Goal: Contribute content: Add original content to the website for others to see

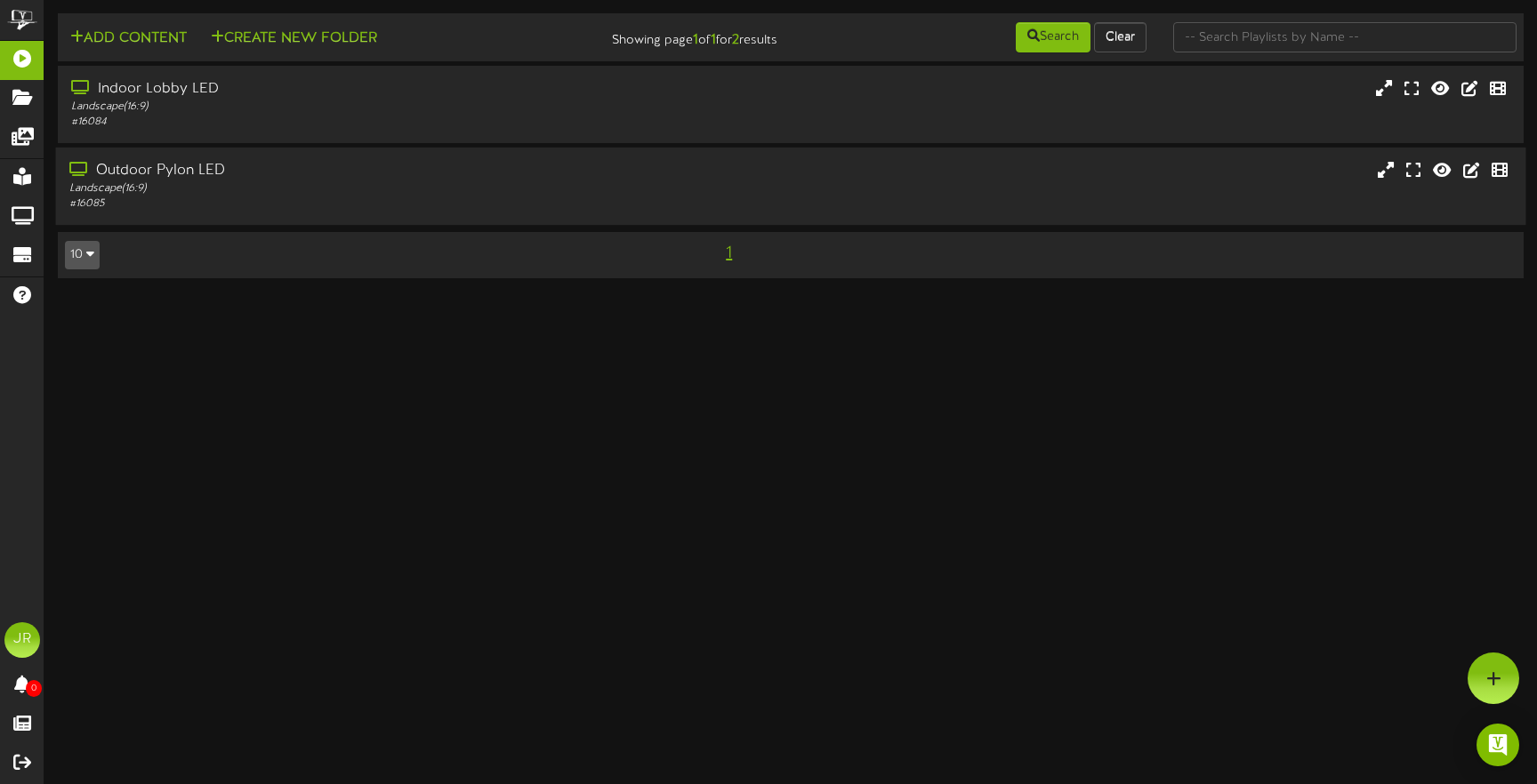
click at [179, 187] on div "Landscape ( 16:9 )" at bounding box center [362, 189] width 586 height 15
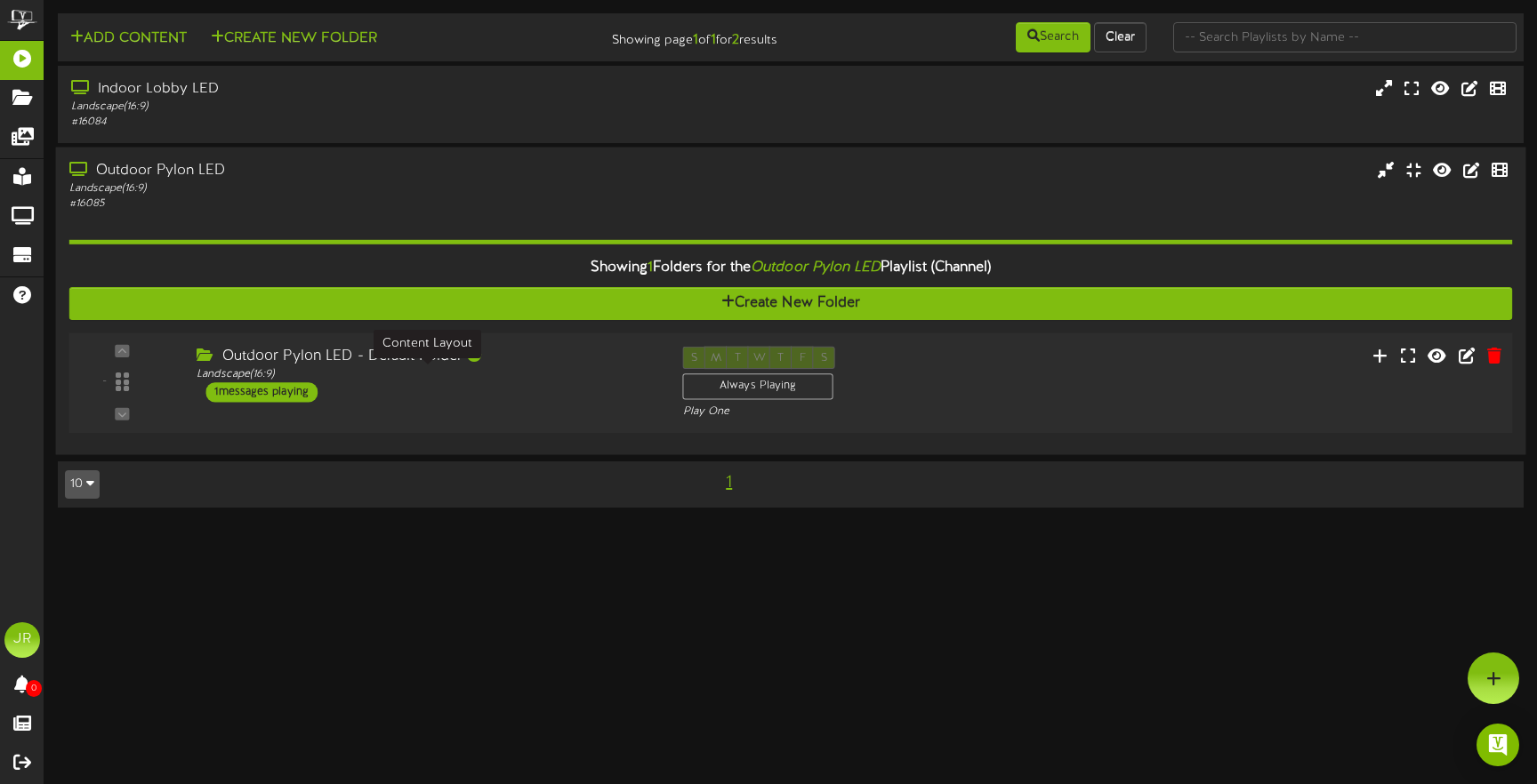
click at [270, 367] on div "Landscape ( 16:9 )" at bounding box center [426, 374] width 459 height 15
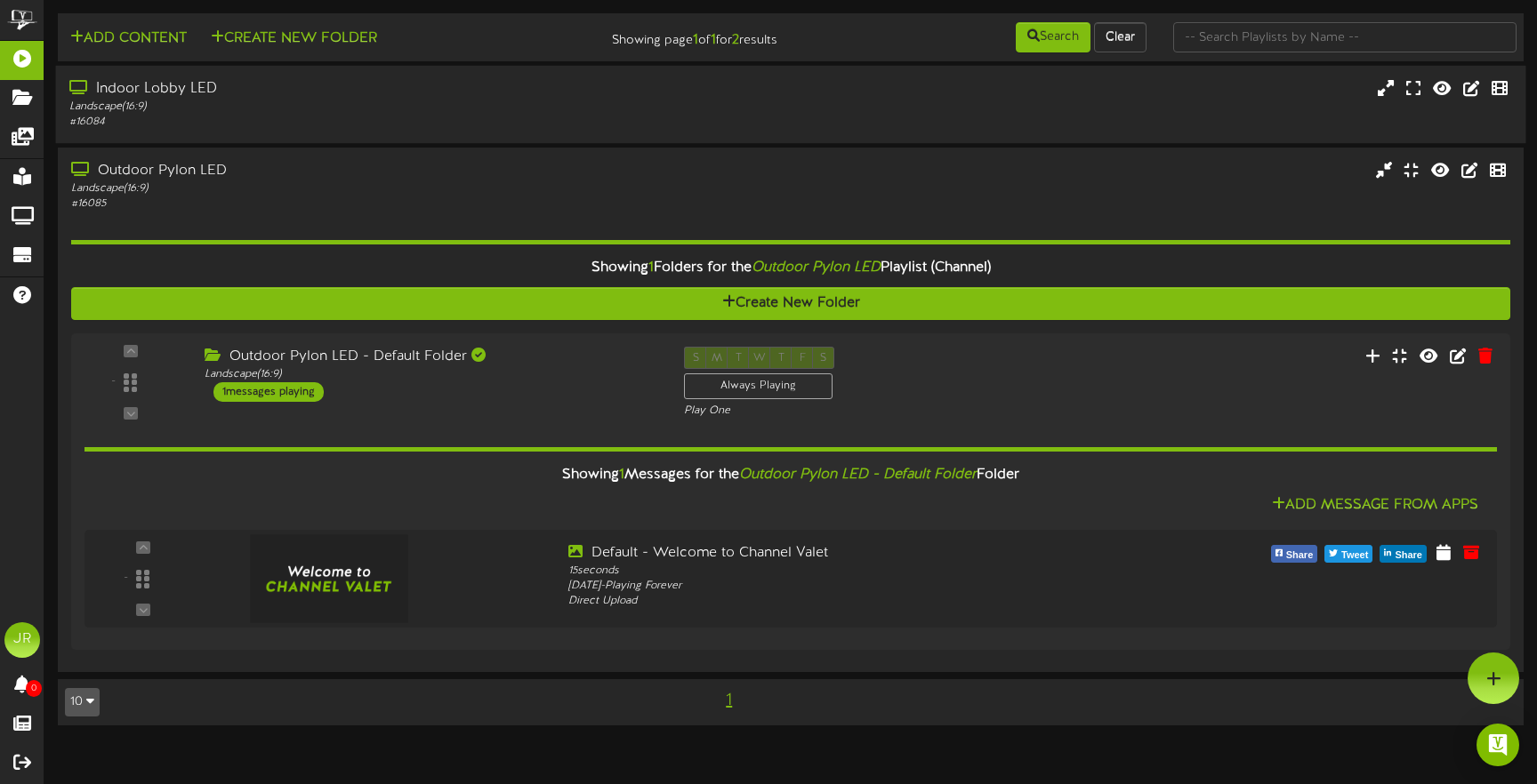
click at [233, 112] on div "Landscape ( 16:9 )" at bounding box center [362, 107] width 586 height 15
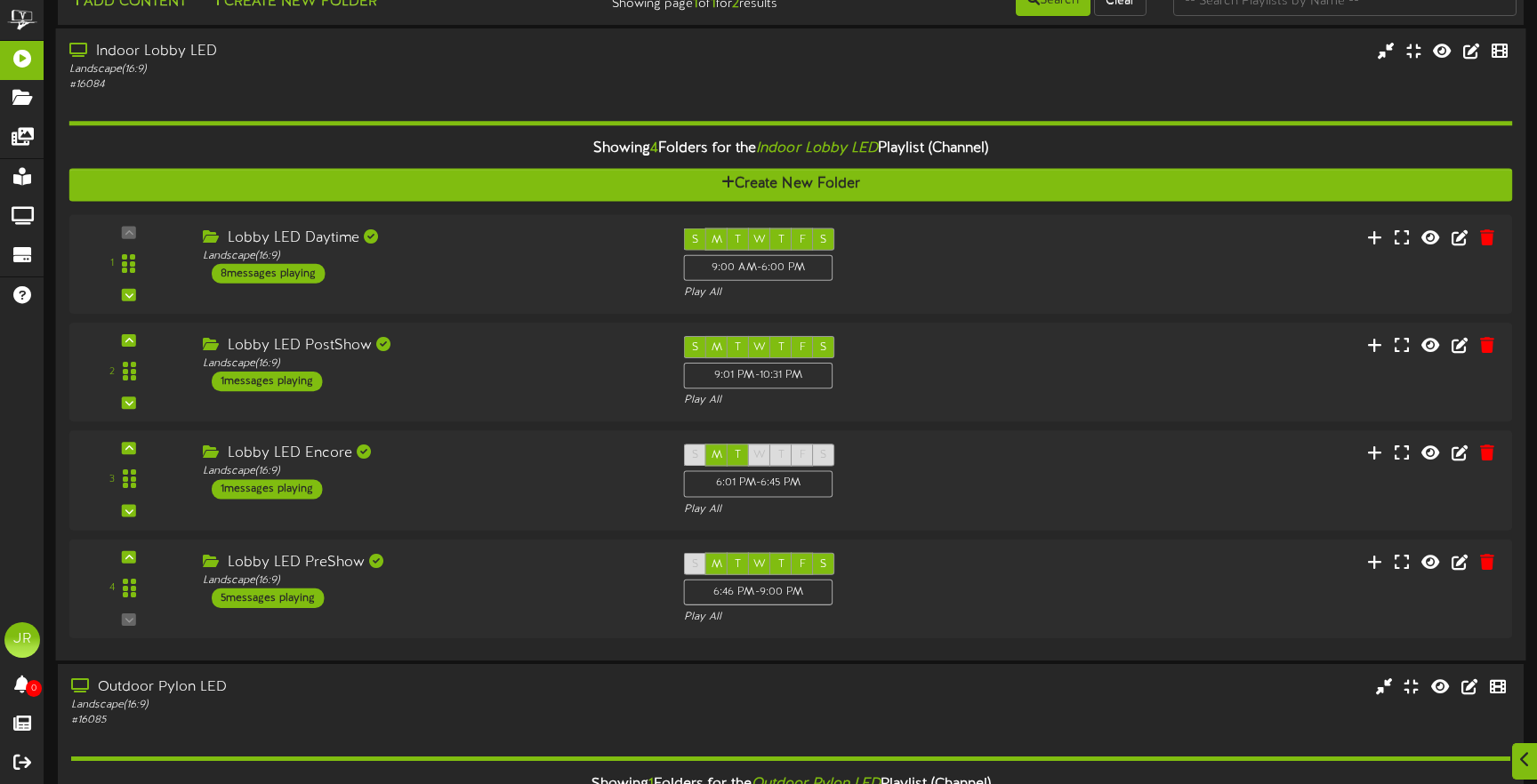
scroll to position [39, 0]
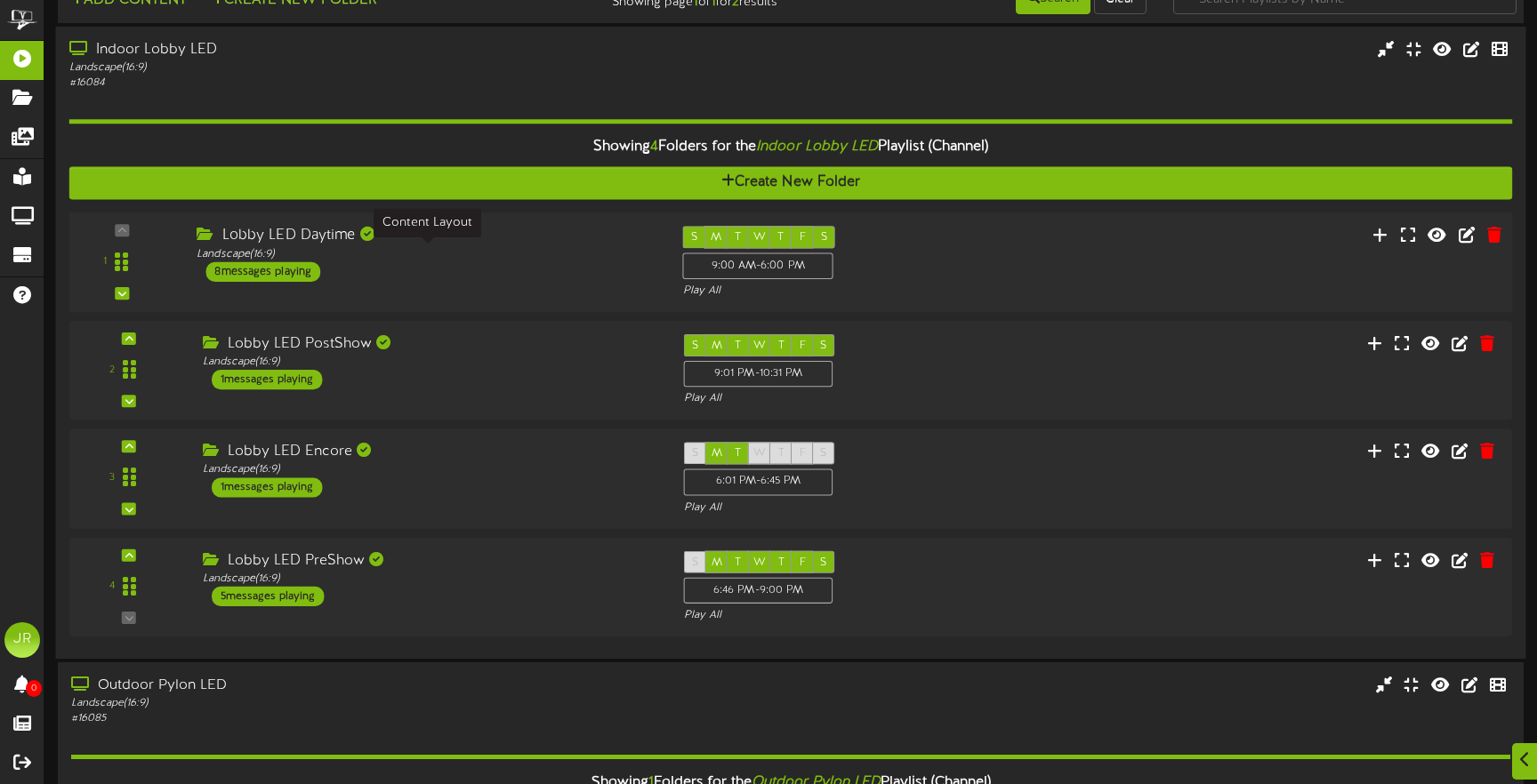
click at [345, 260] on div "Landscape ( 16:9 )" at bounding box center [426, 254] width 459 height 15
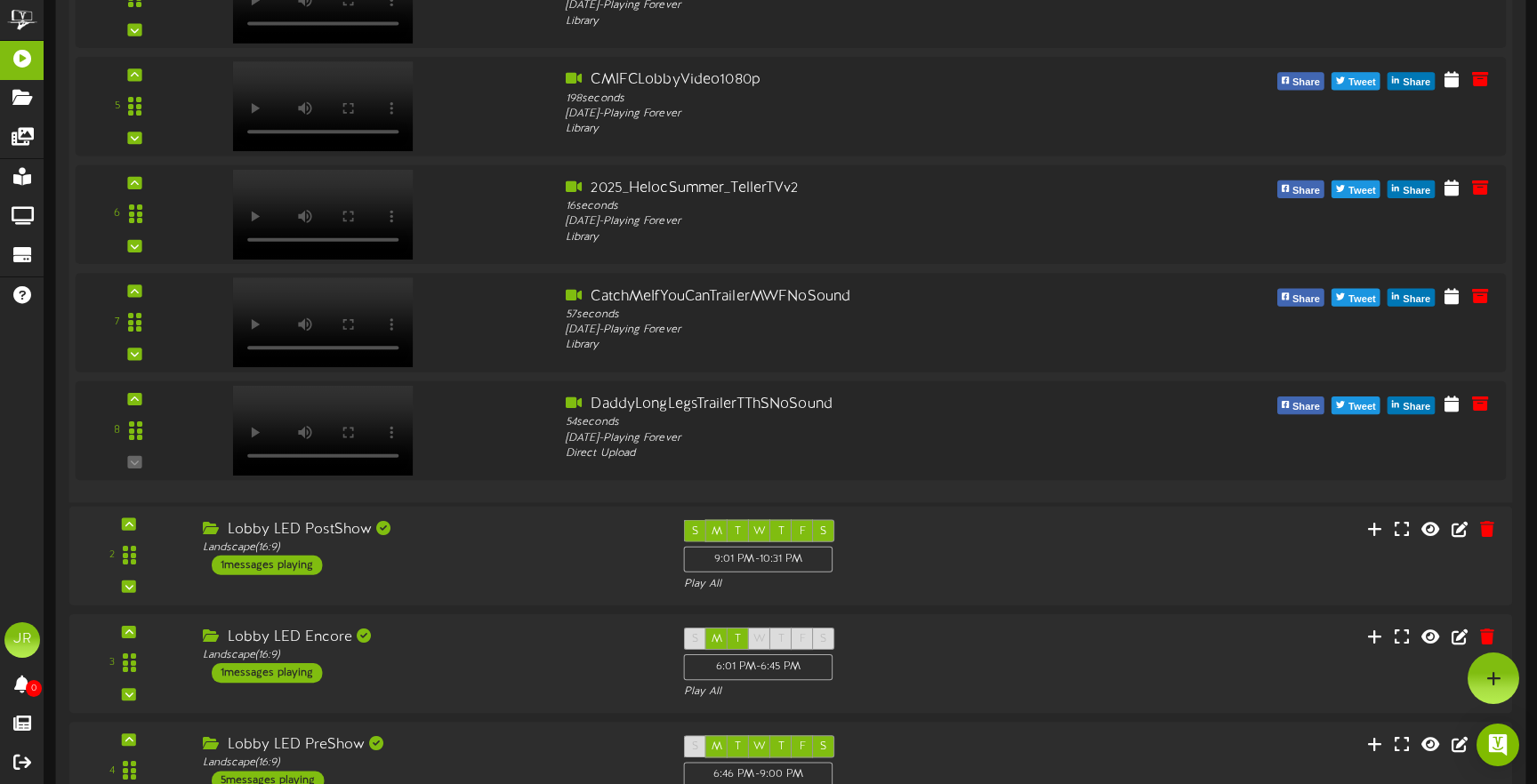
scroll to position [817, 0]
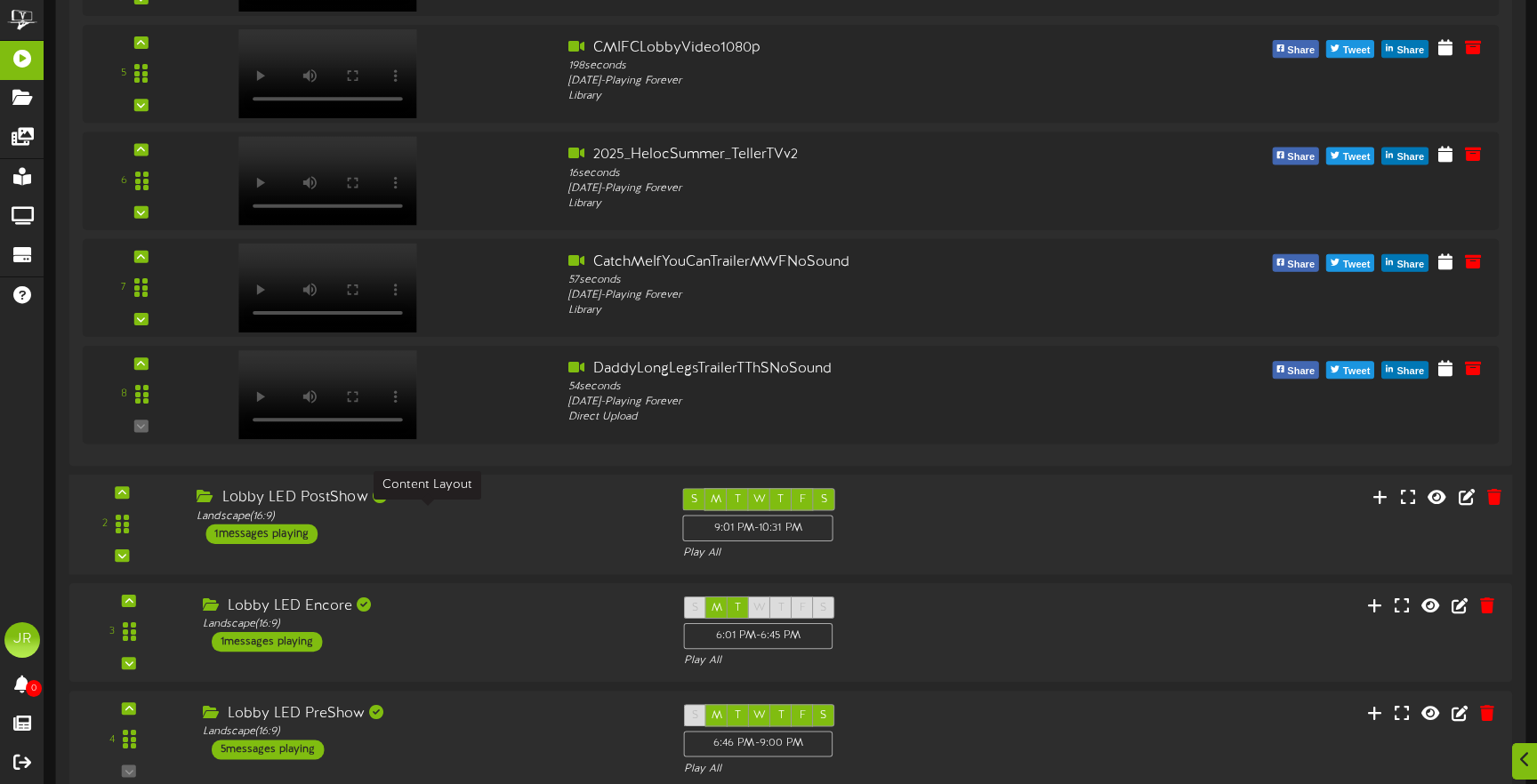
click at [463, 510] on div "Landscape ( 16:9 )" at bounding box center [426, 516] width 459 height 15
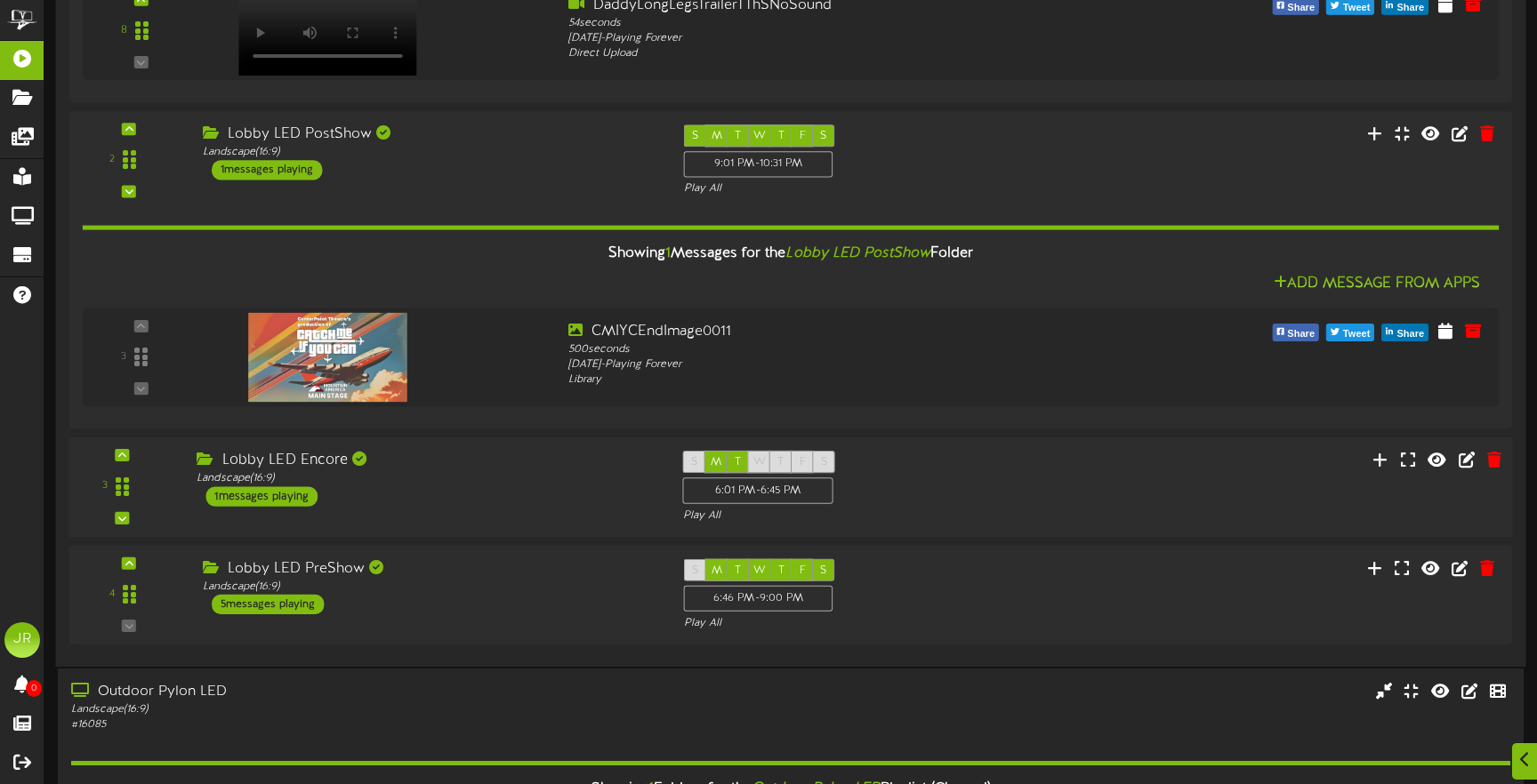
scroll to position [1235, 0]
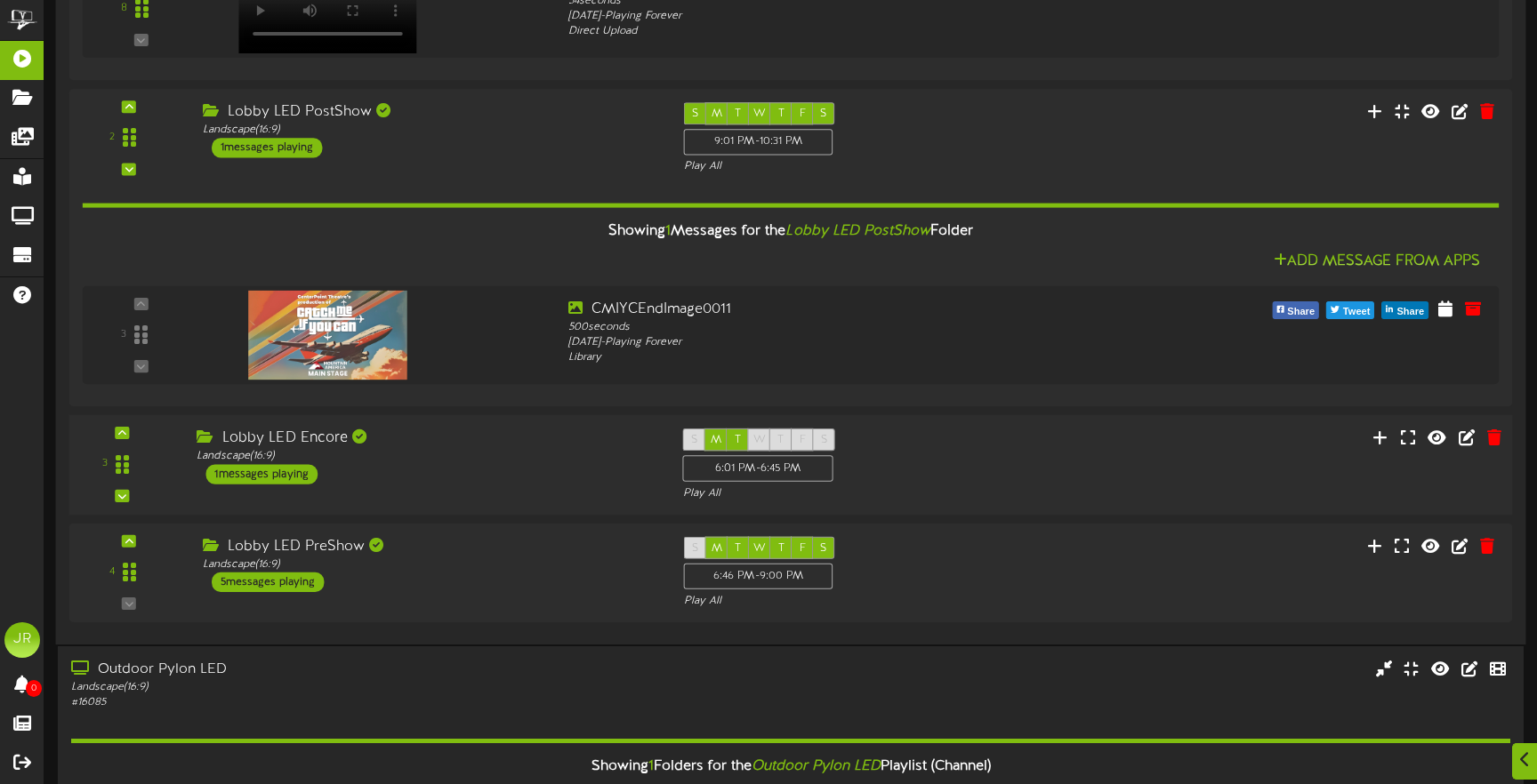
click at [466, 470] on div "Lobby LED Encore Landscape ( 16:9 ) 1 messages playing" at bounding box center [426, 457] width 486 height 56
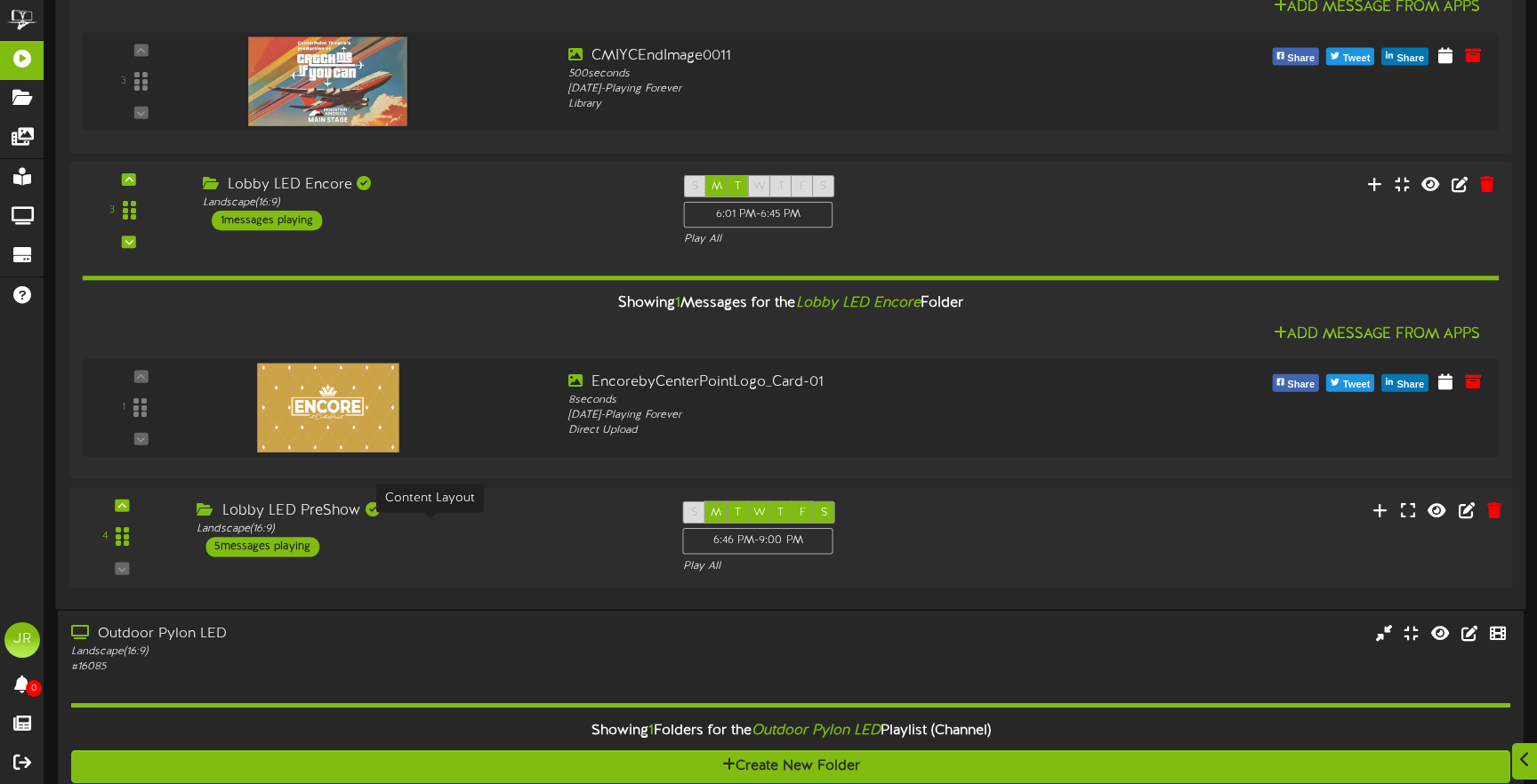
click at [462, 527] on div "Landscape ( 16:9 )" at bounding box center [426, 529] width 459 height 15
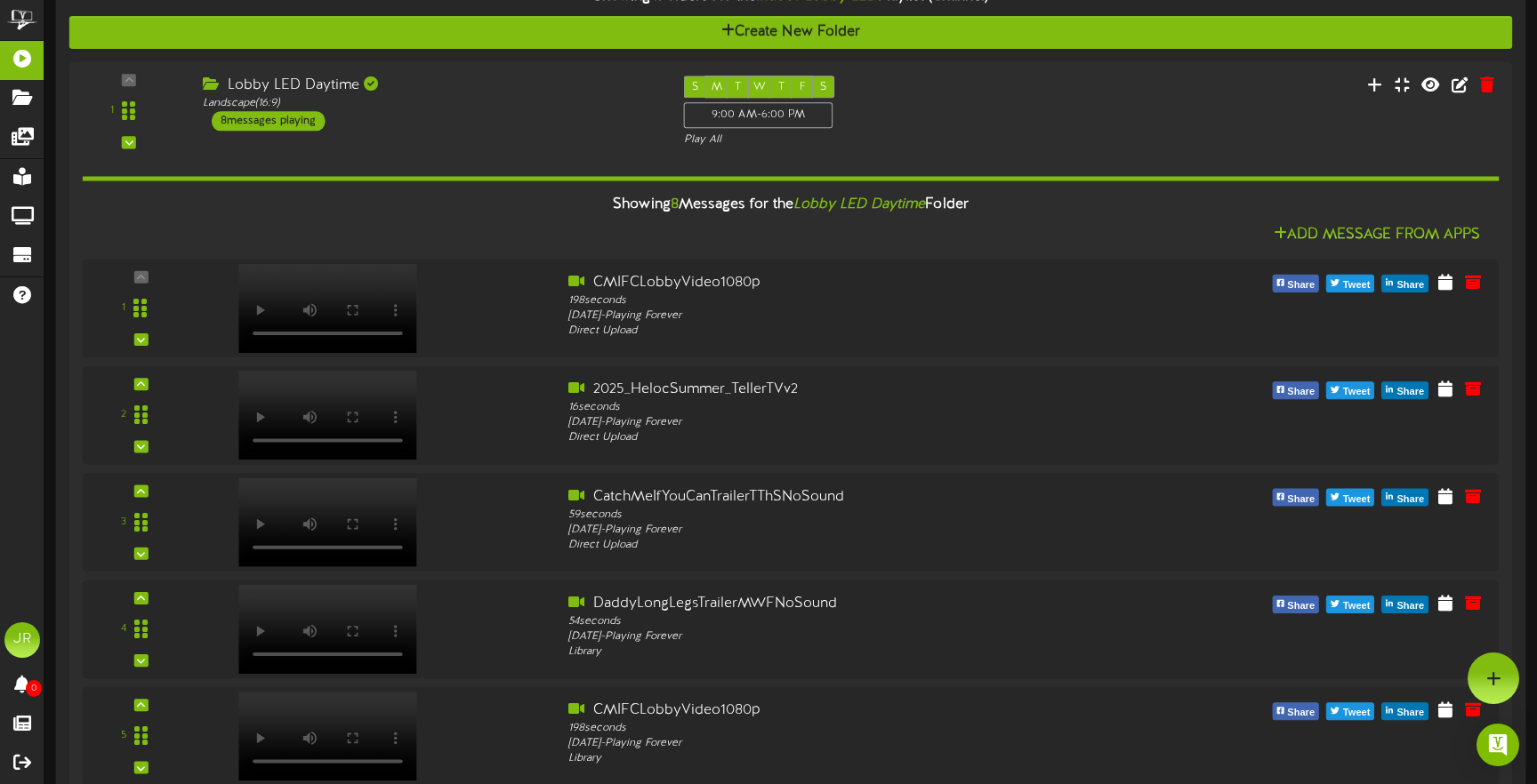
scroll to position [0, 0]
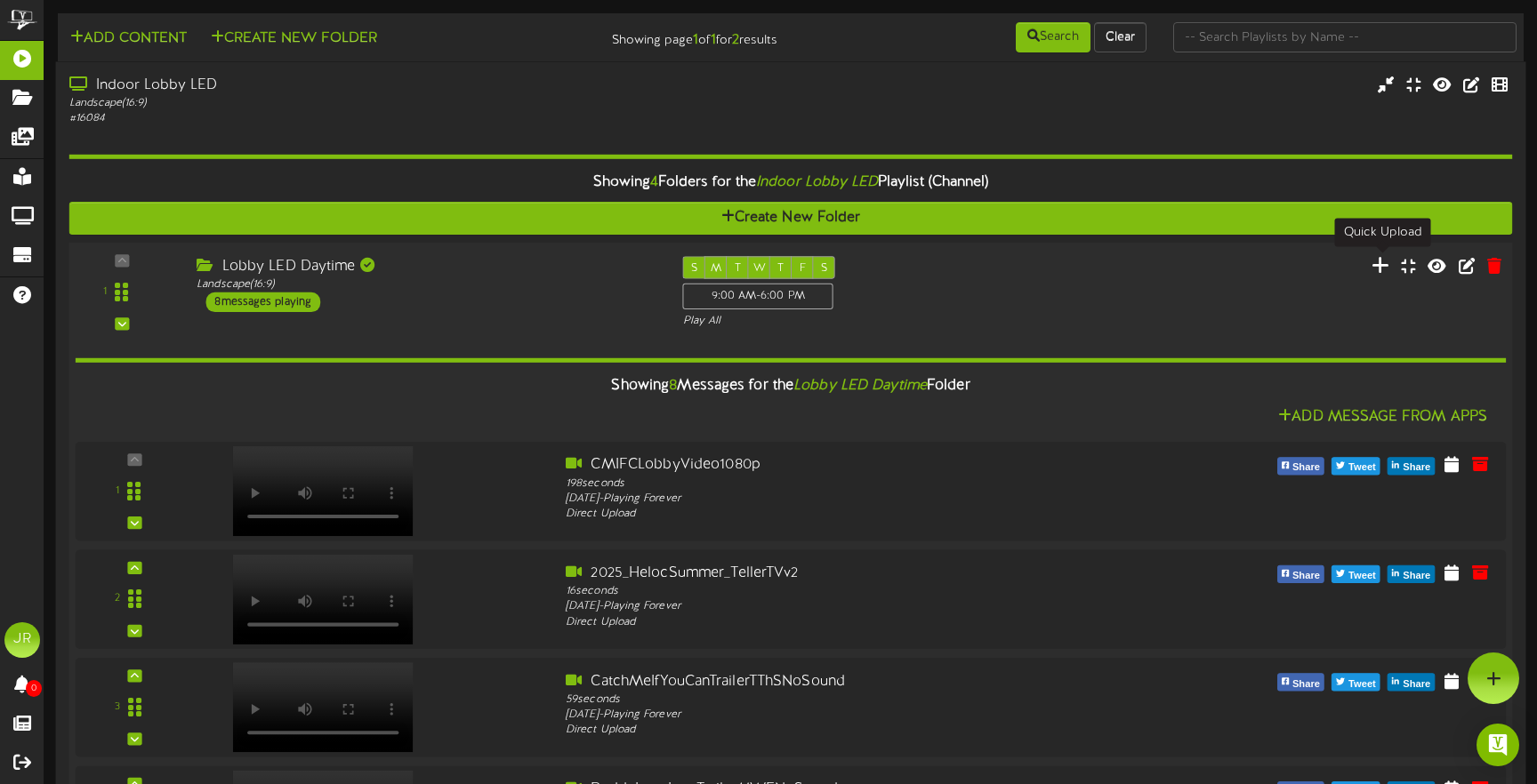
click at [1384, 265] on icon at bounding box center [1381, 265] width 19 height 20
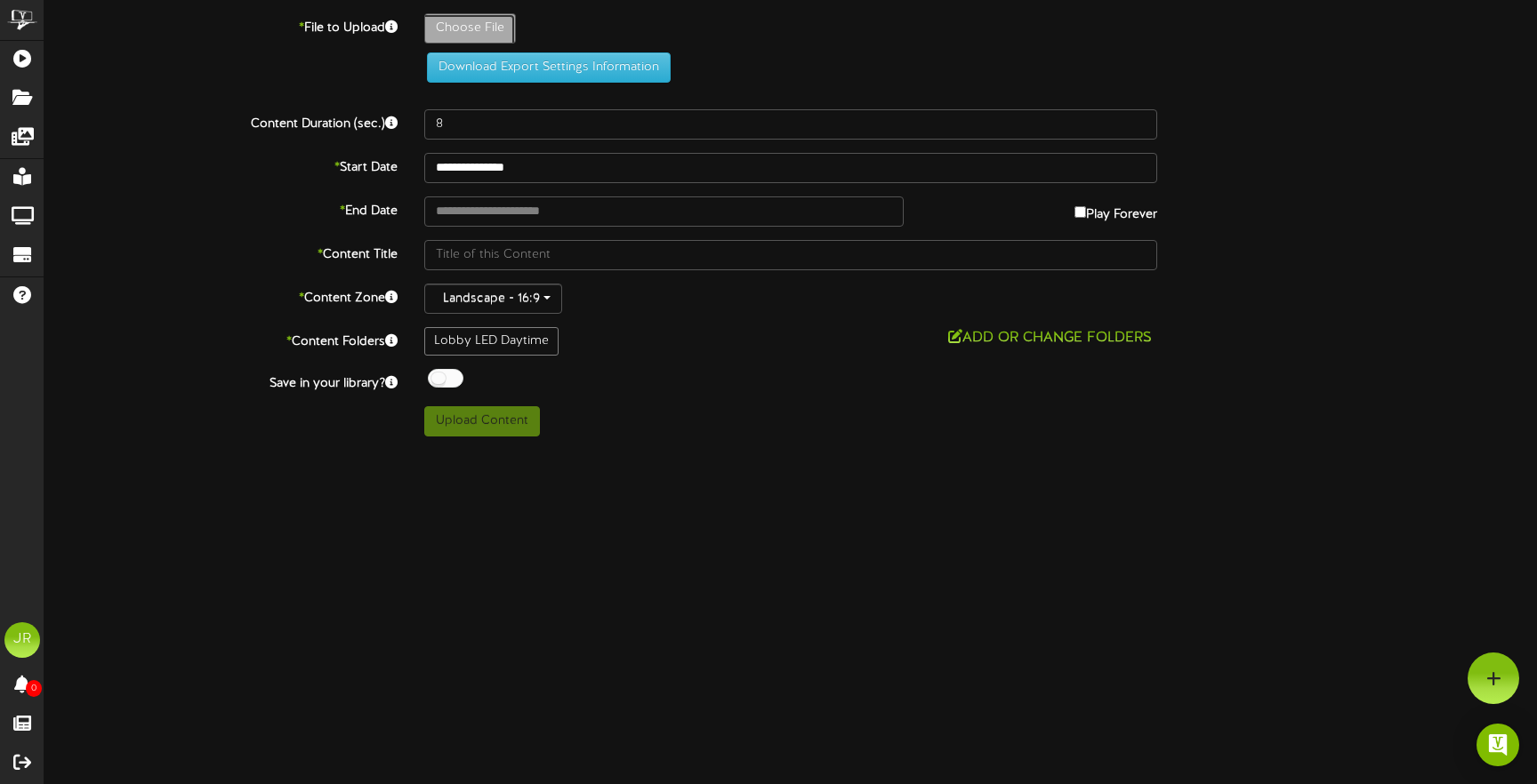
type input "**********"
type input "MACUStinger_20250818_2"
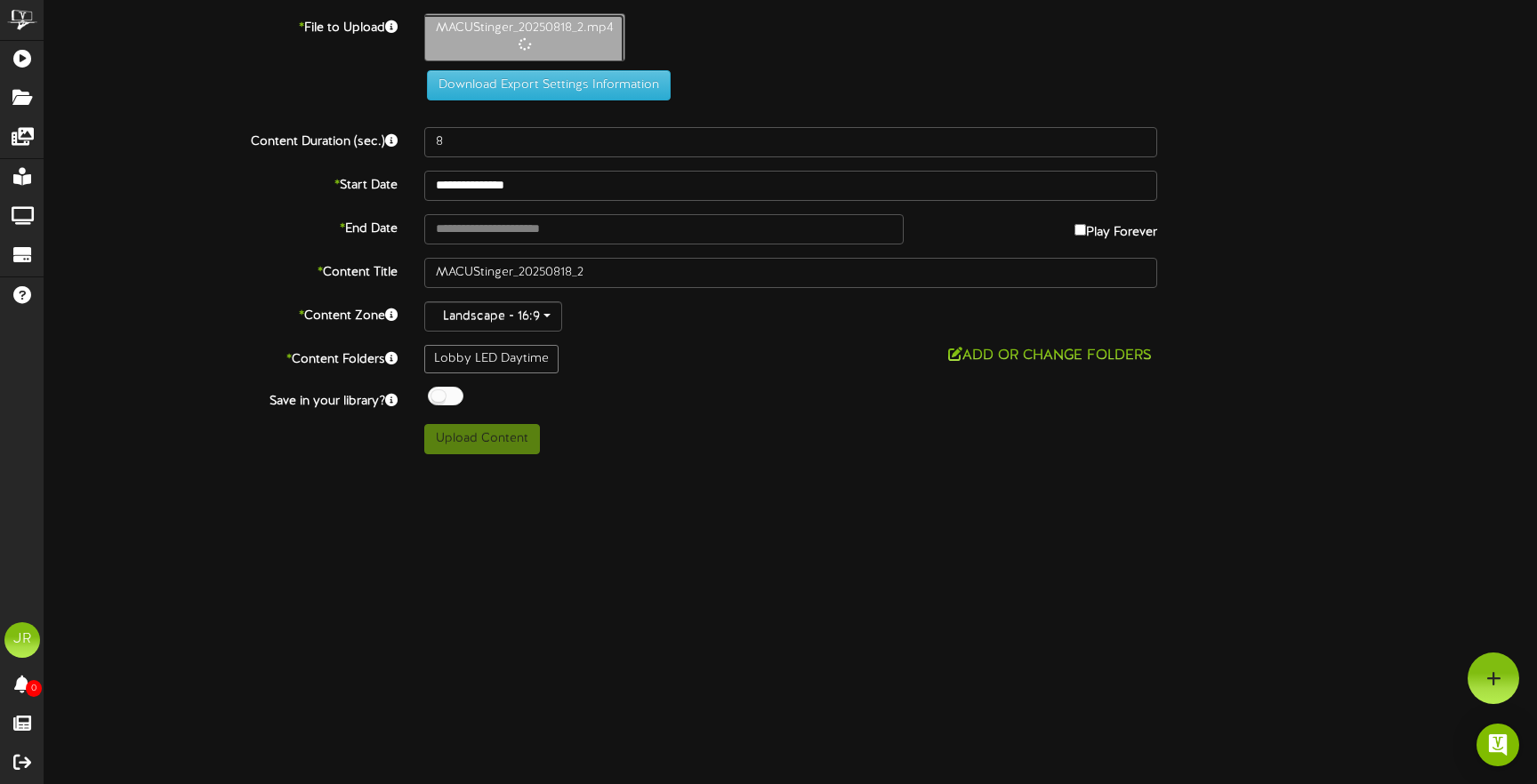
type input "9"
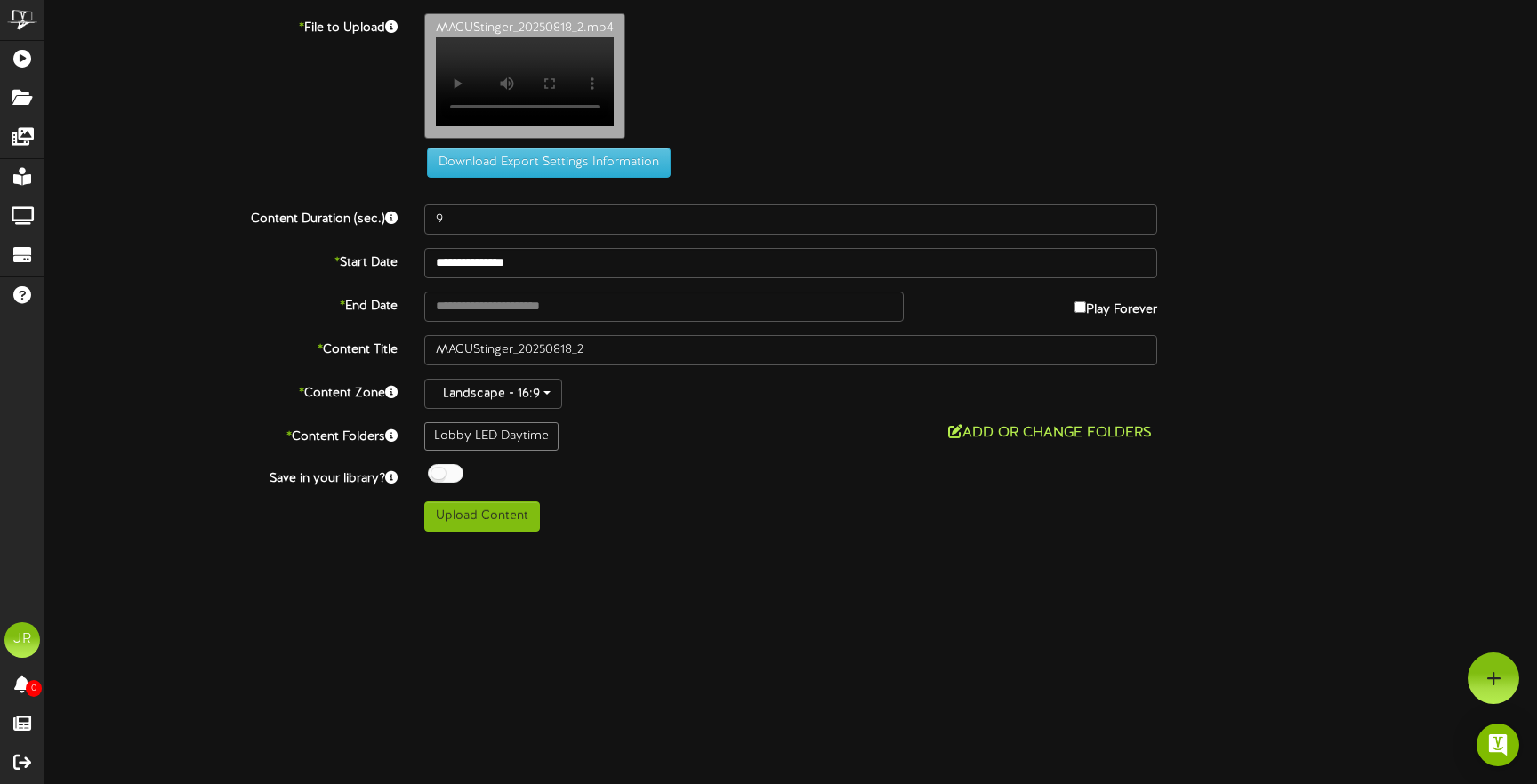
click at [987, 444] on button "Add or Change Folders" at bounding box center [1050, 433] width 214 height 22
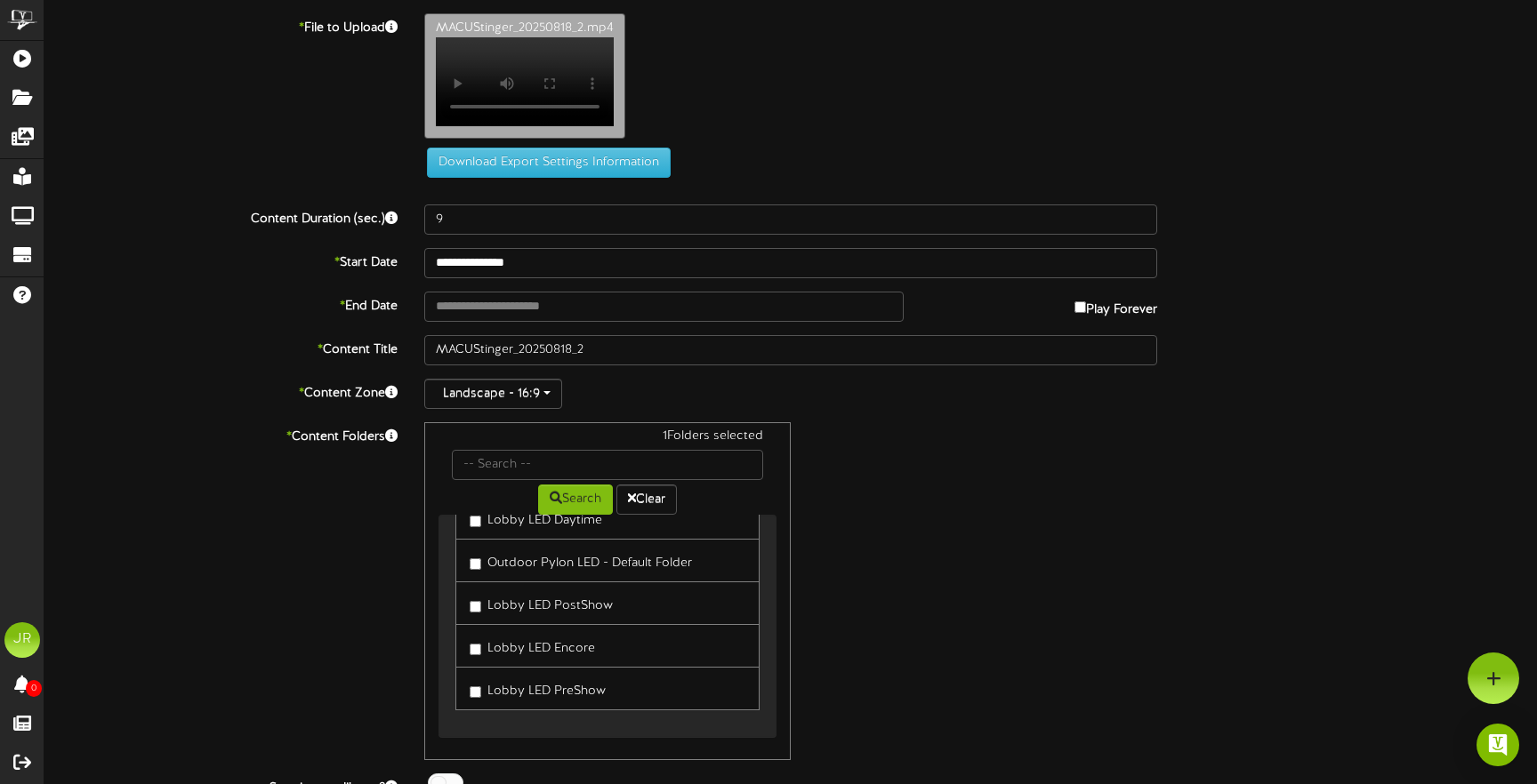
scroll to position [43, 0]
click at [907, 548] on div "2 Folders selected Search Clear Lobby LED Daytime Outdoor Pylon LED - Default F…" at bounding box center [791, 592] width 759 height 338
click at [860, 495] on div "2 Folders selected Search Clear Lobby LED Daytime Outdoor Pylon LED - Default F…" at bounding box center [791, 592] width 759 height 338
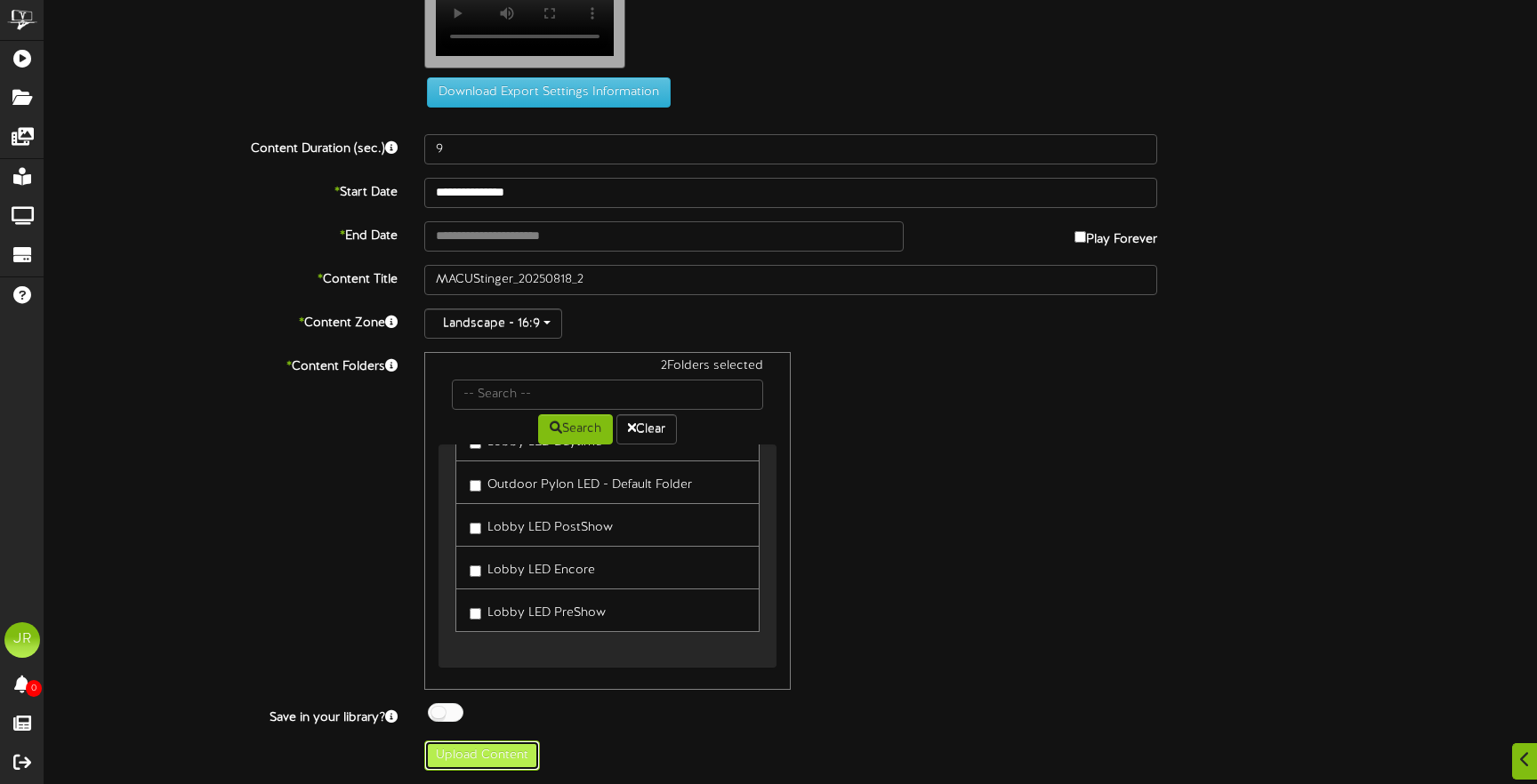
click at [506, 761] on button "Upload Content" at bounding box center [482, 756] width 116 height 31
type input "**********"
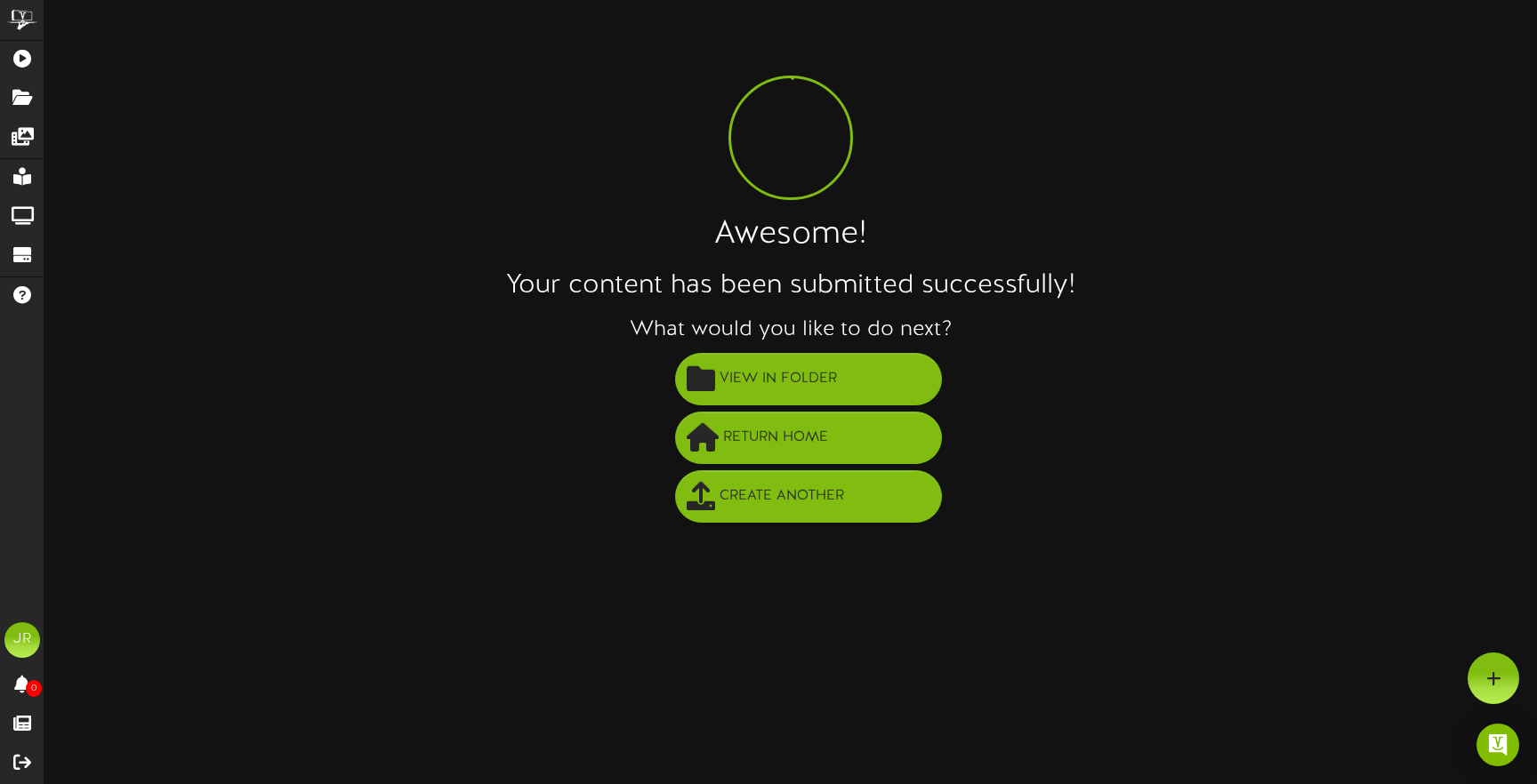
scroll to position [0, 0]
click at [776, 505] on span "Create Another" at bounding box center [782, 496] width 133 height 30
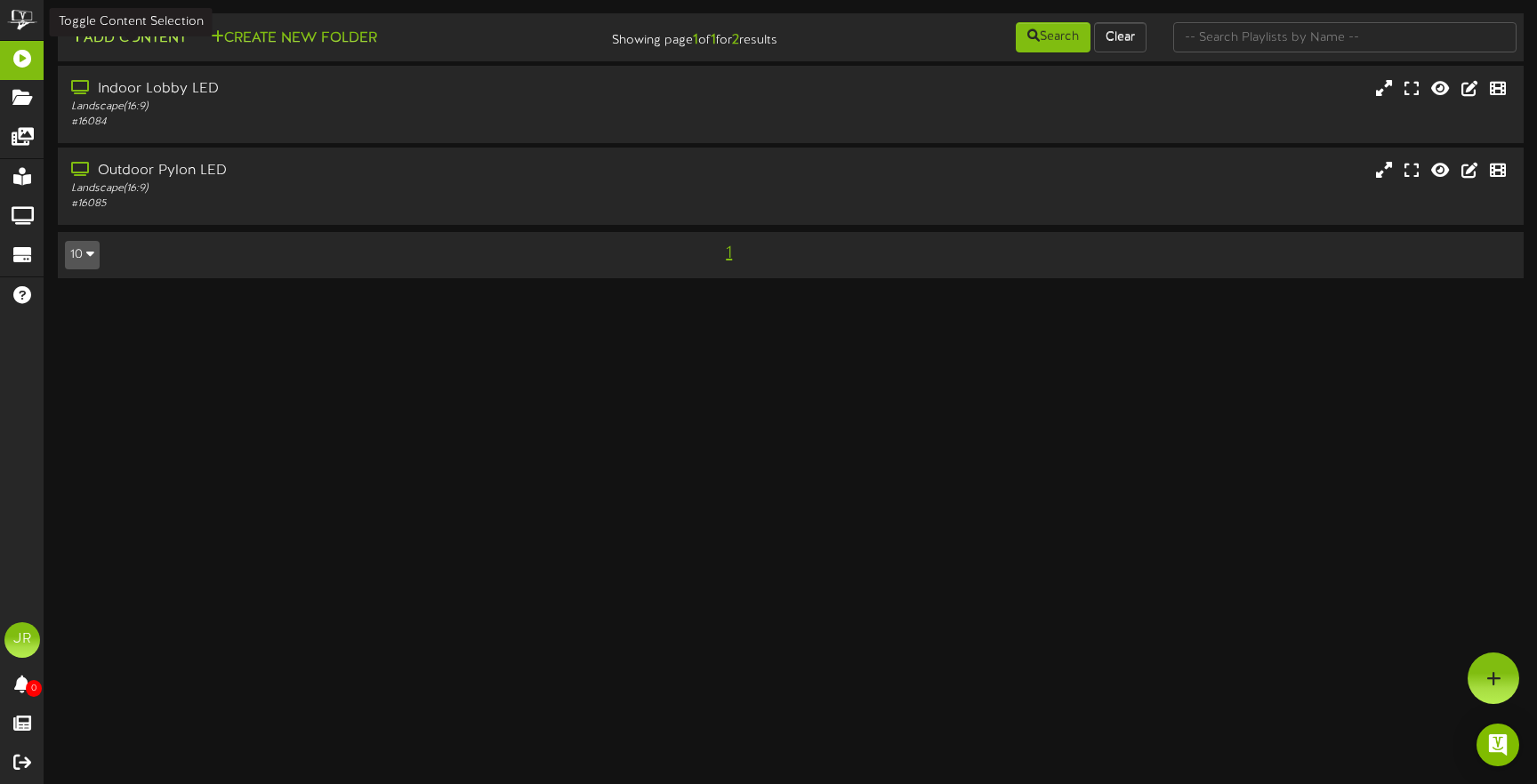
click at [169, 40] on button "Add Content" at bounding box center [128, 39] width 127 height 22
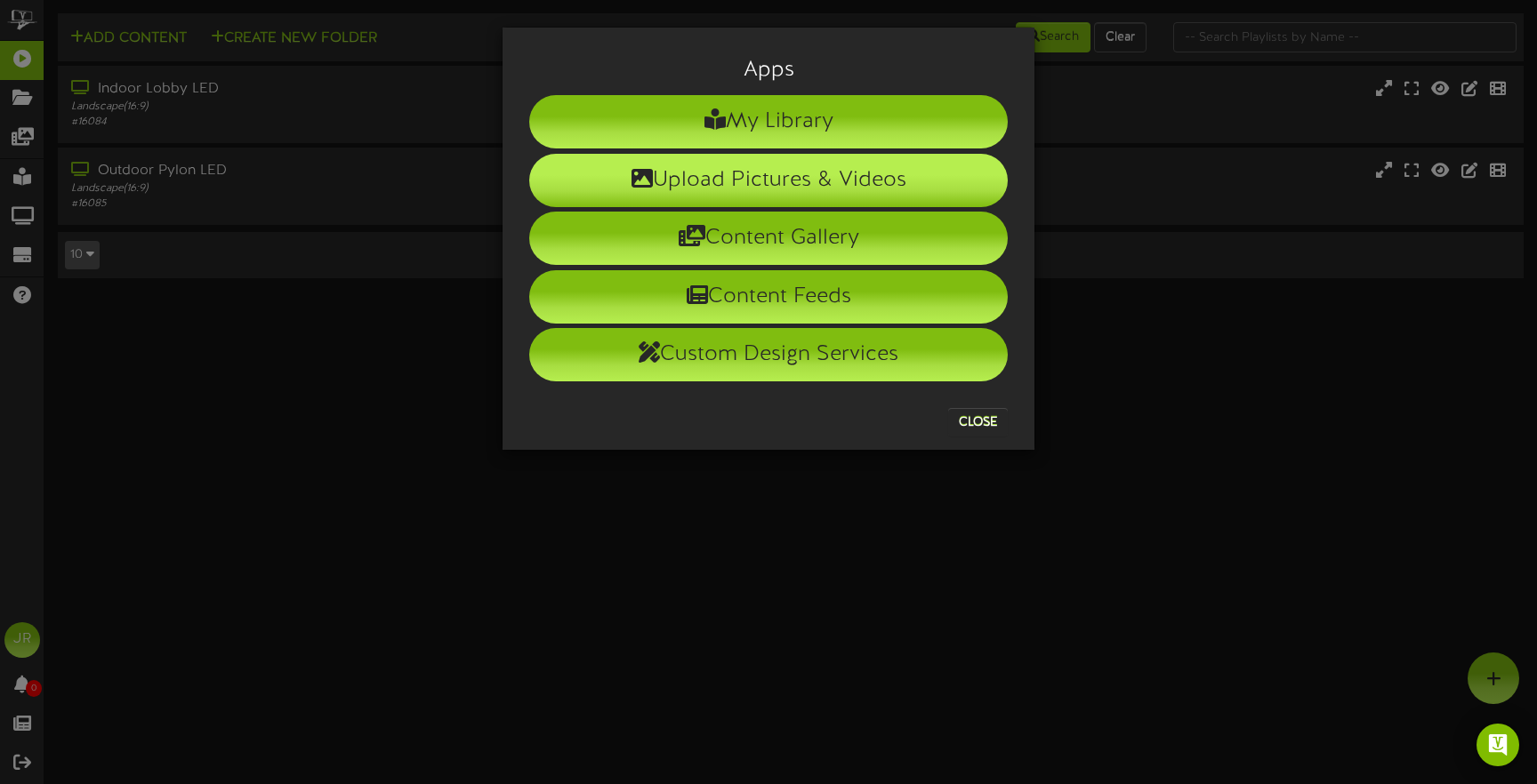
click at [775, 185] on li "Upload Pictures & Videos" at bounding box center [768, 180] width 478 height 53
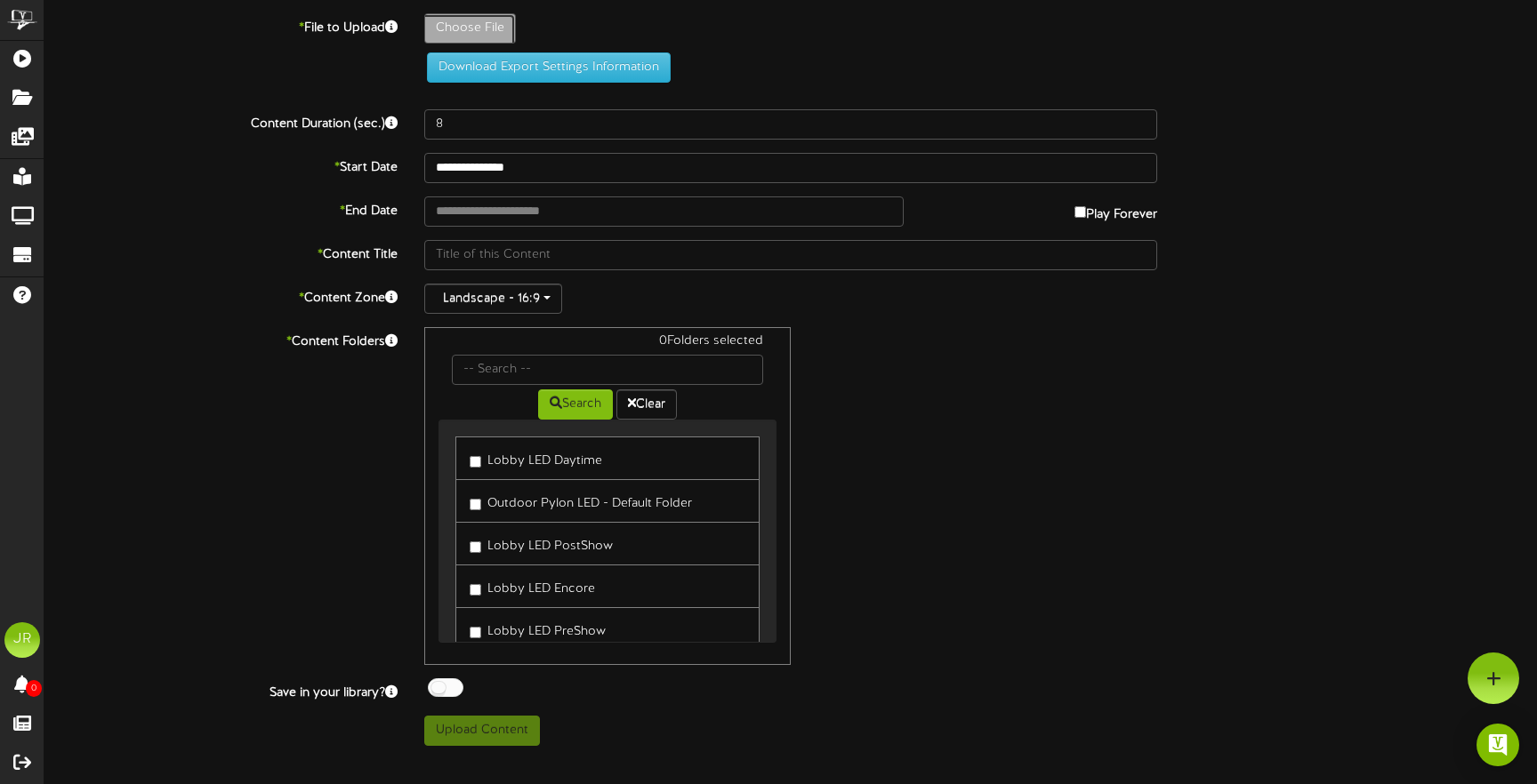
type input "**********"
type input "LittleShopLogo_20250811_1"
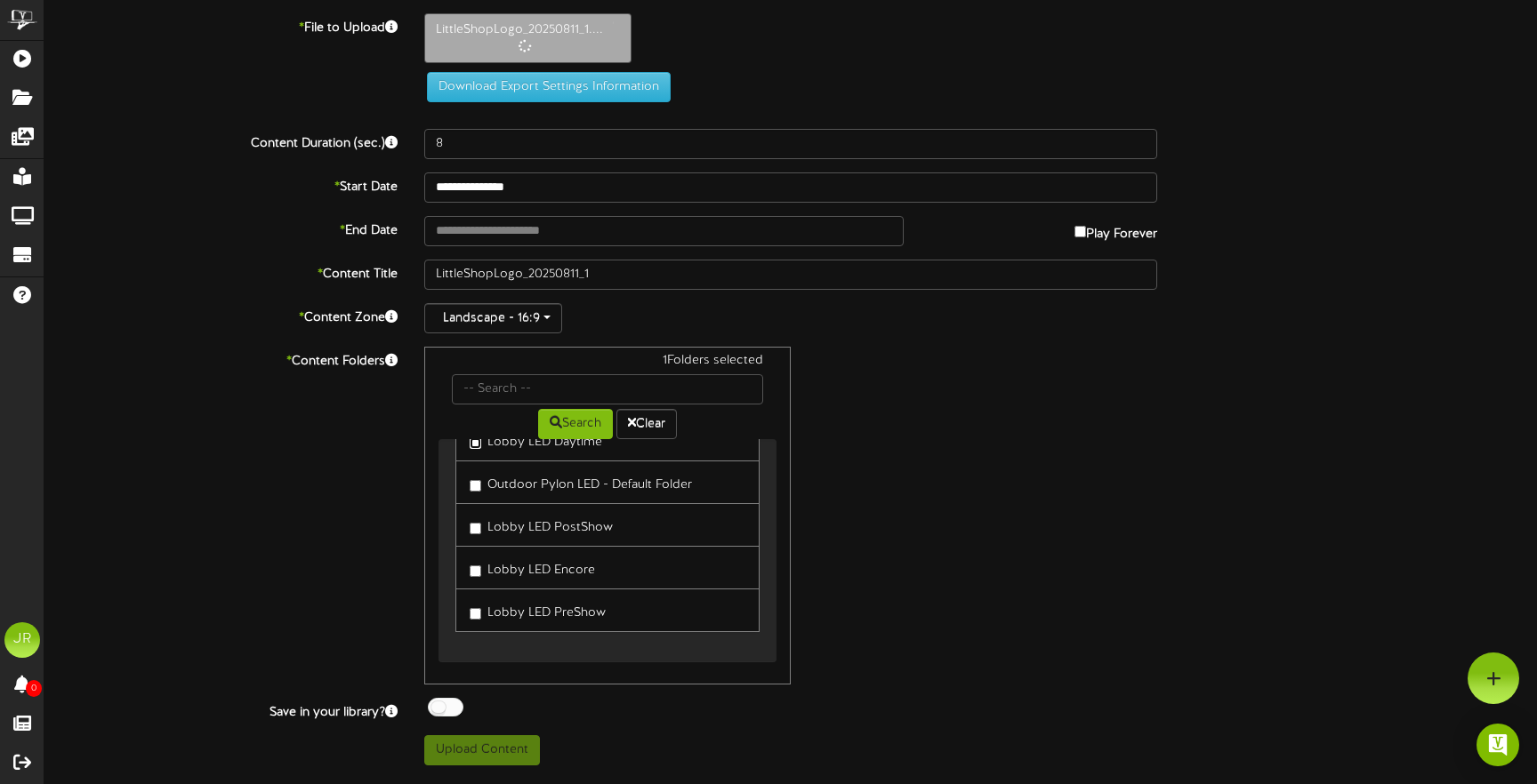
scroll to position [43, 0]
click at [470, 614] on label "Lobby LED PreShow" at bounding box center [537, 605] width 136 height 24
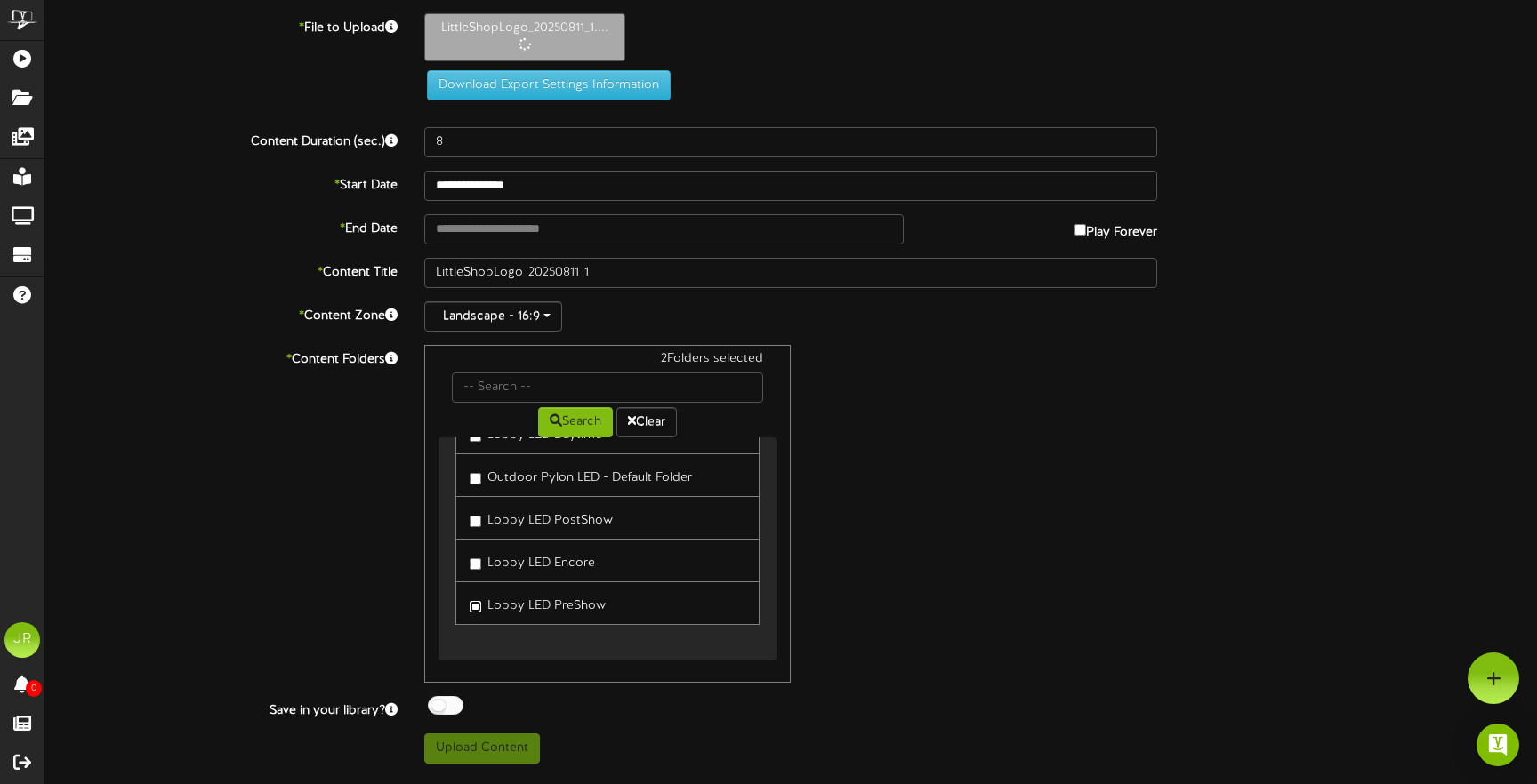
type input "30"
click at [498, 749] on button "Upload Content" at bounding box center [482, 749] width 116 height 31
type input "**********"
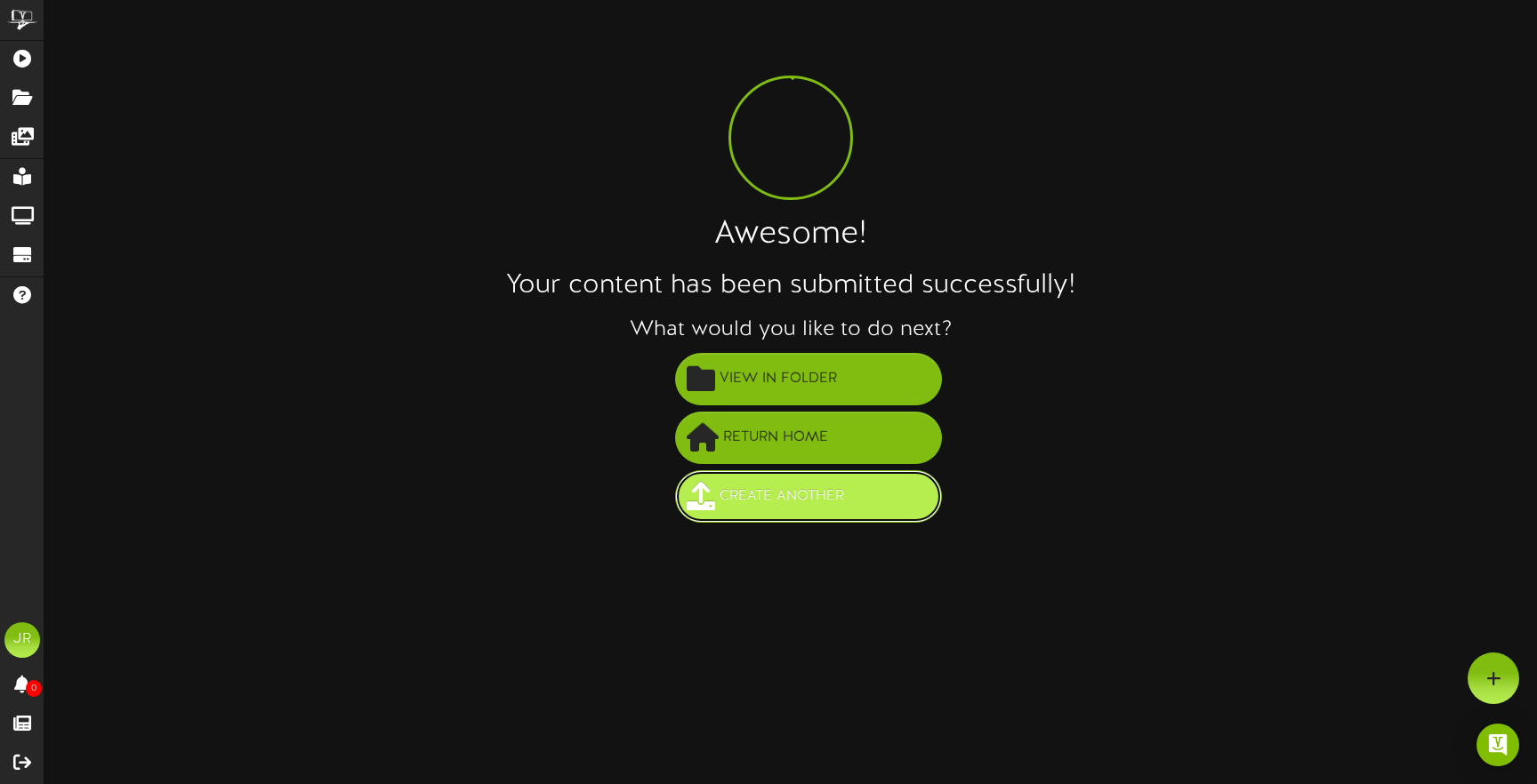
click at [781, 508] on span "Create Another" at bounding box center [782, 496] width 133 height 30
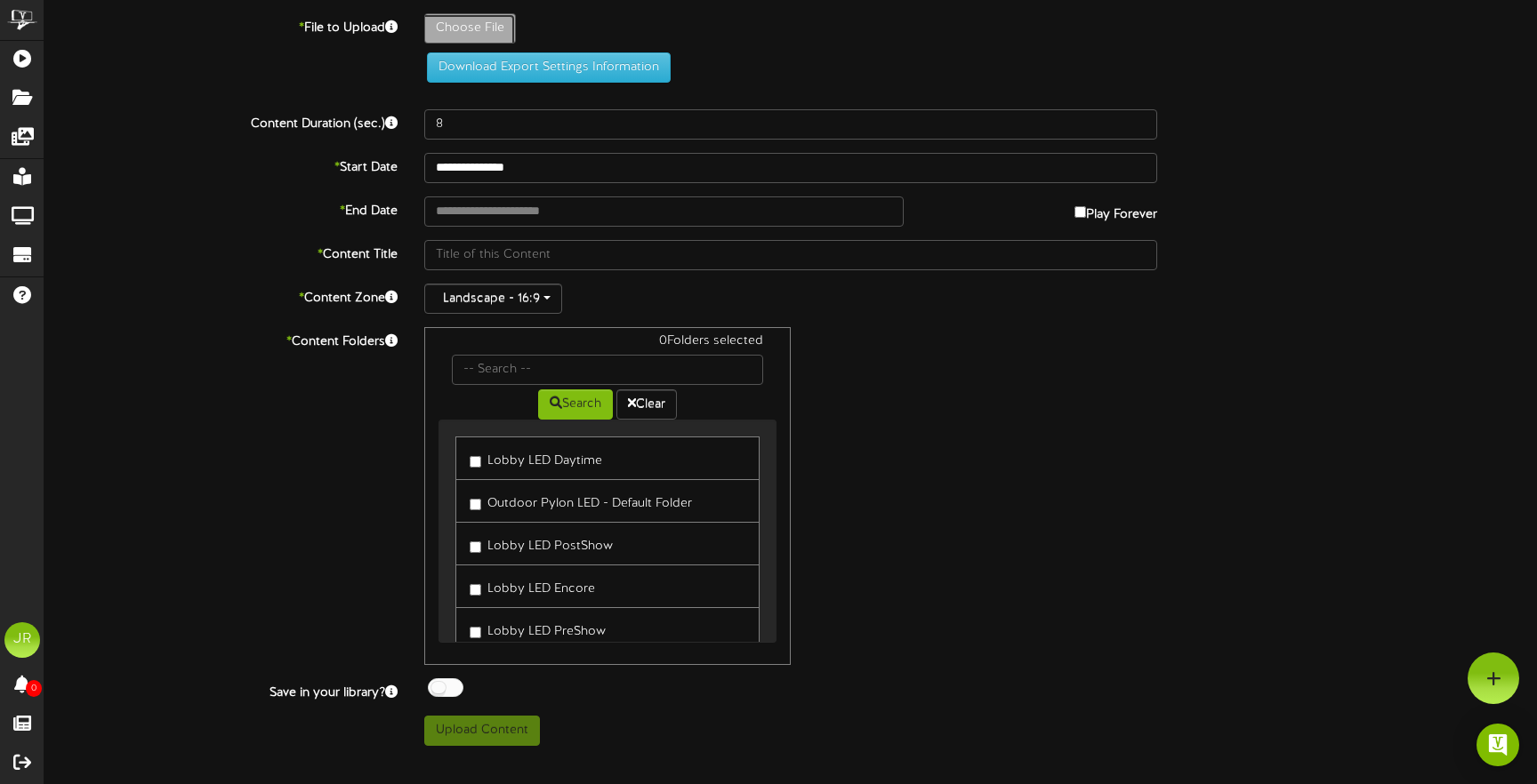
type input "**********"
type input "DaddyLongLegs_20250811_1"
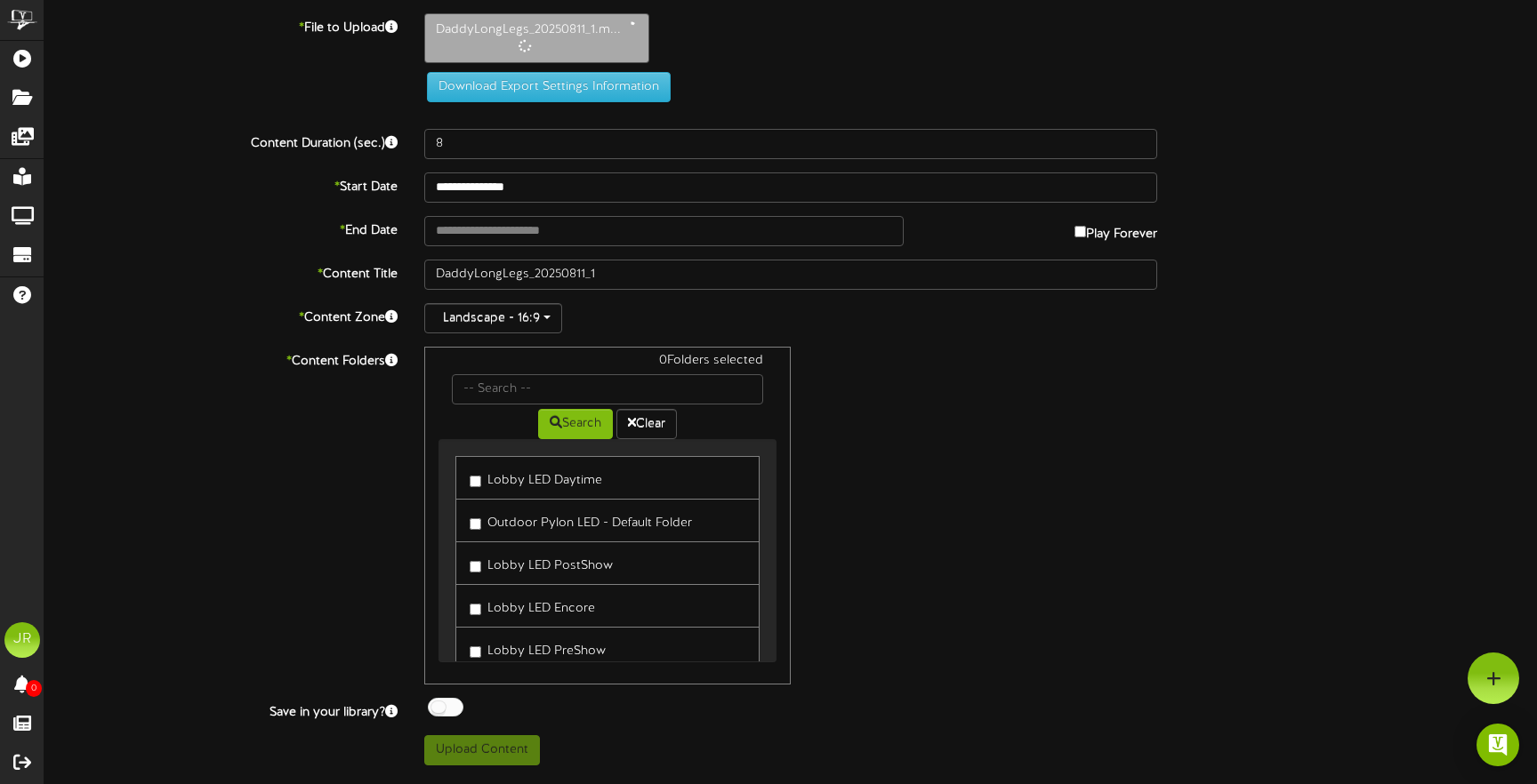
click at [466, 482] on link "Lobby LED Daytime" at bounding box center [607, 477] width 304 height 43
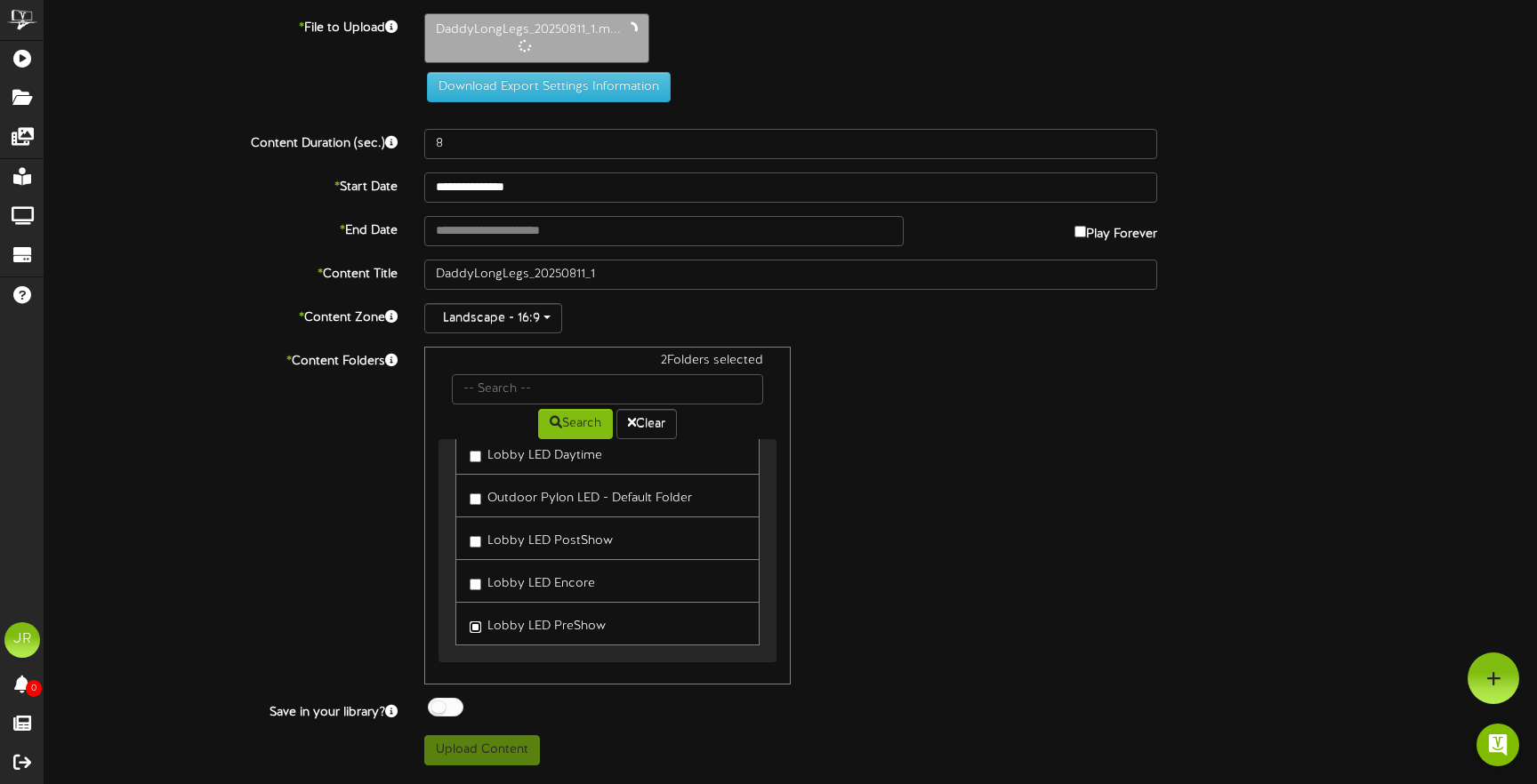
scroll to position [43, 0]
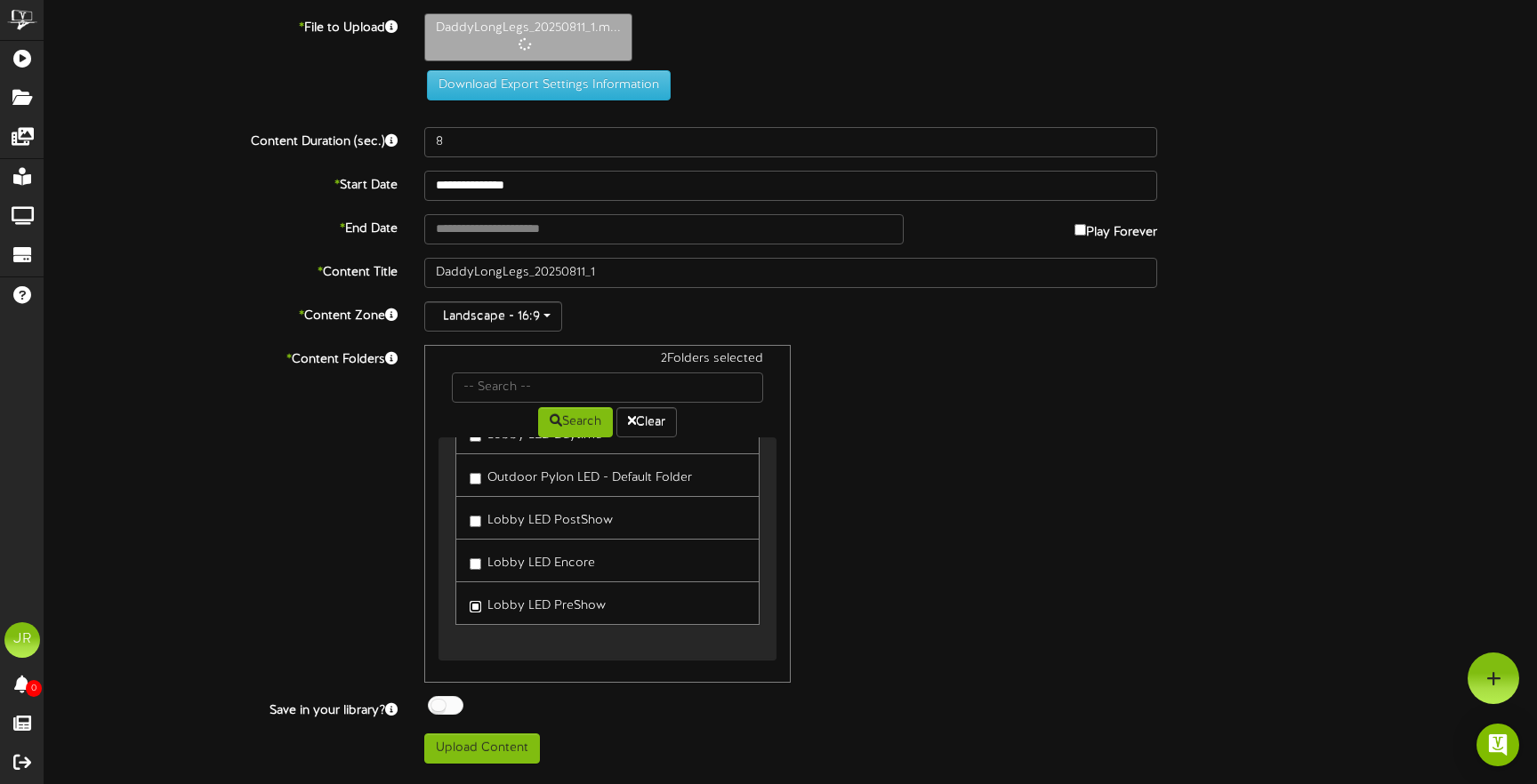
type input "30"
click at [506, 753] on button "Upload Content" at bounding box center [482, 749] width 116 height 31
type input "**********"
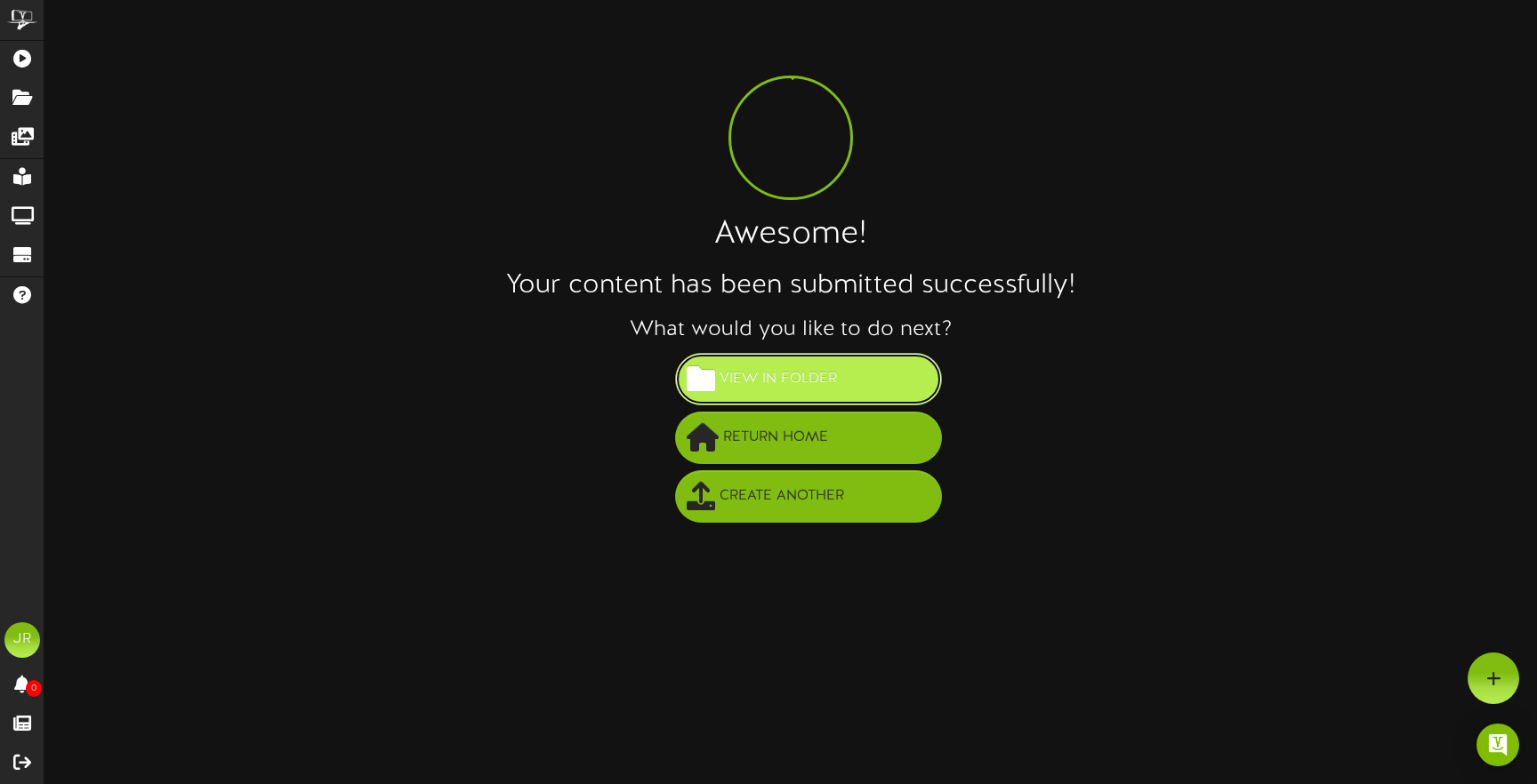
click at [759, 388] on span "View in Folder" at bounding box center [778, 379] width 126 height 30
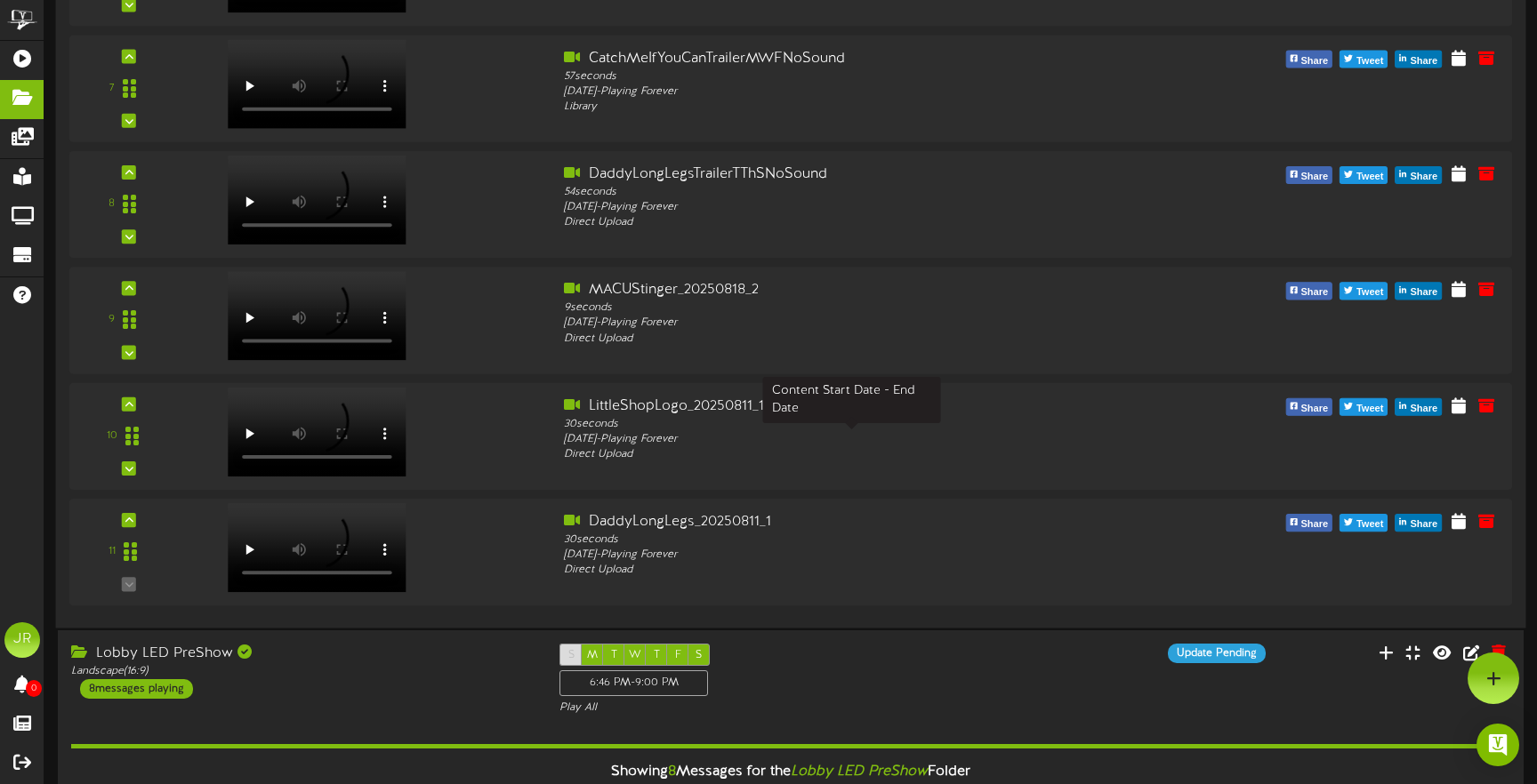
scroll to position [932, 0]
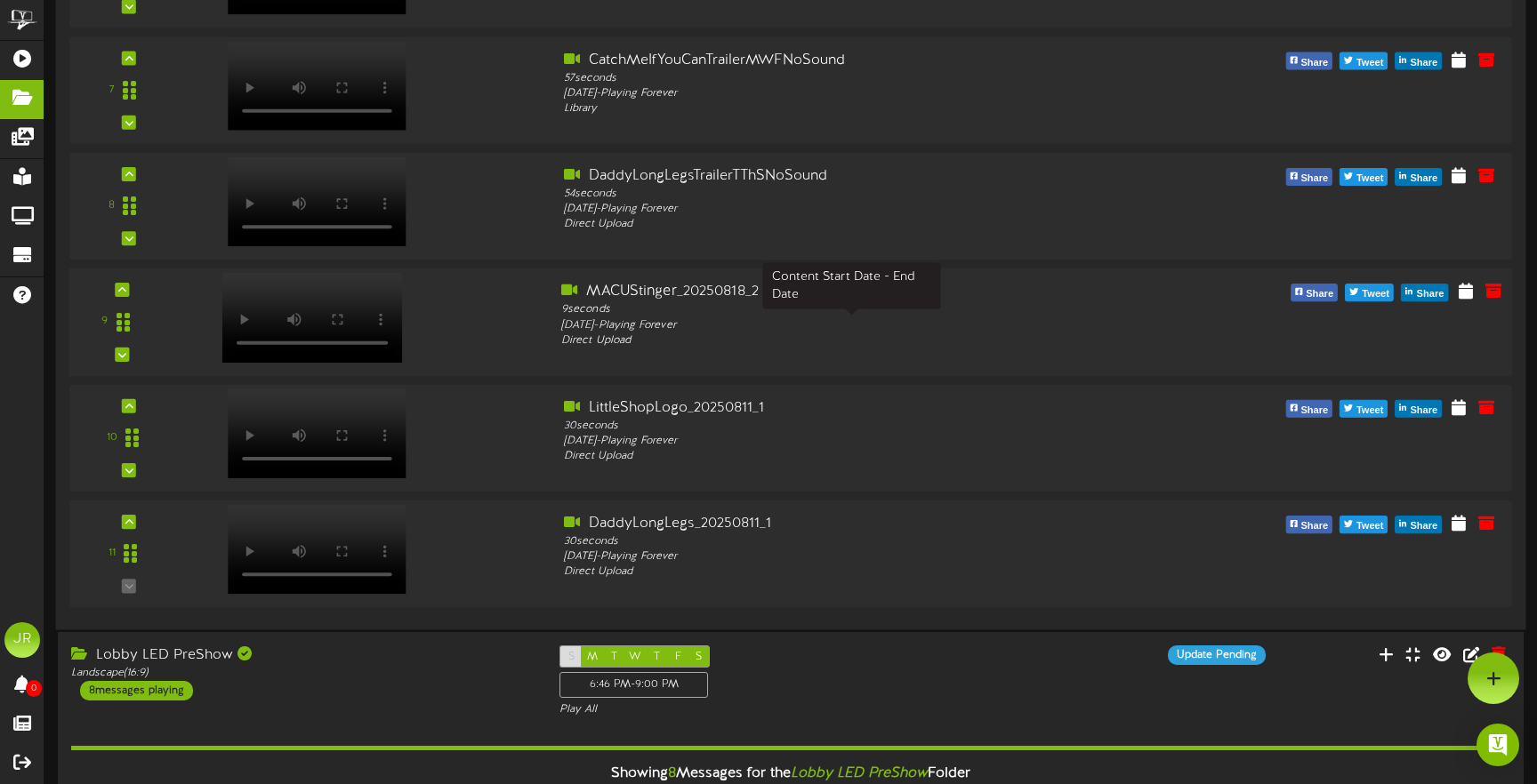
click at [1066, 320] on div "Thursday, 8/21/2025 - Playing Forever" at bounding box center [852, 325] width 581 height 15
drag, startPoint x: 1177, startPoint y: 328, endPoint x: 1043, endPoint y: 304, distance: 136.1
click at [1042, 304] on div "9" at bounding box center [790, 322] width 1458 height 81
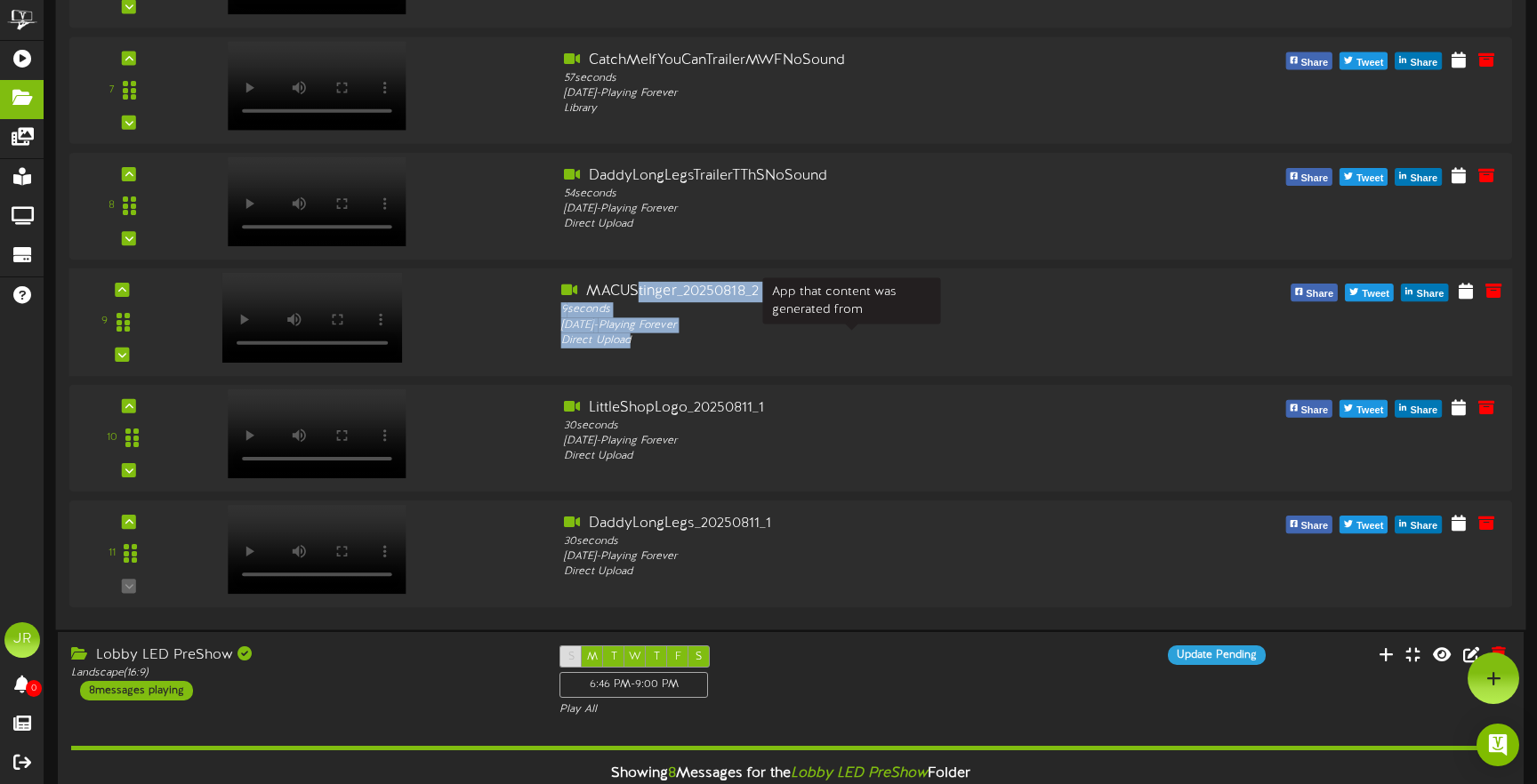
drag, startPoint x: 638, startPoint y: 287, endPoint x: 943, endPoint y: 338, distance: 309.2
click at [943, 338] on div "MACUStinger_20250818_2 9 seconds Thursday, 8/21/2025 - Playing Forever Direct U…" at bounding box center [851, 315] width 607 height 67
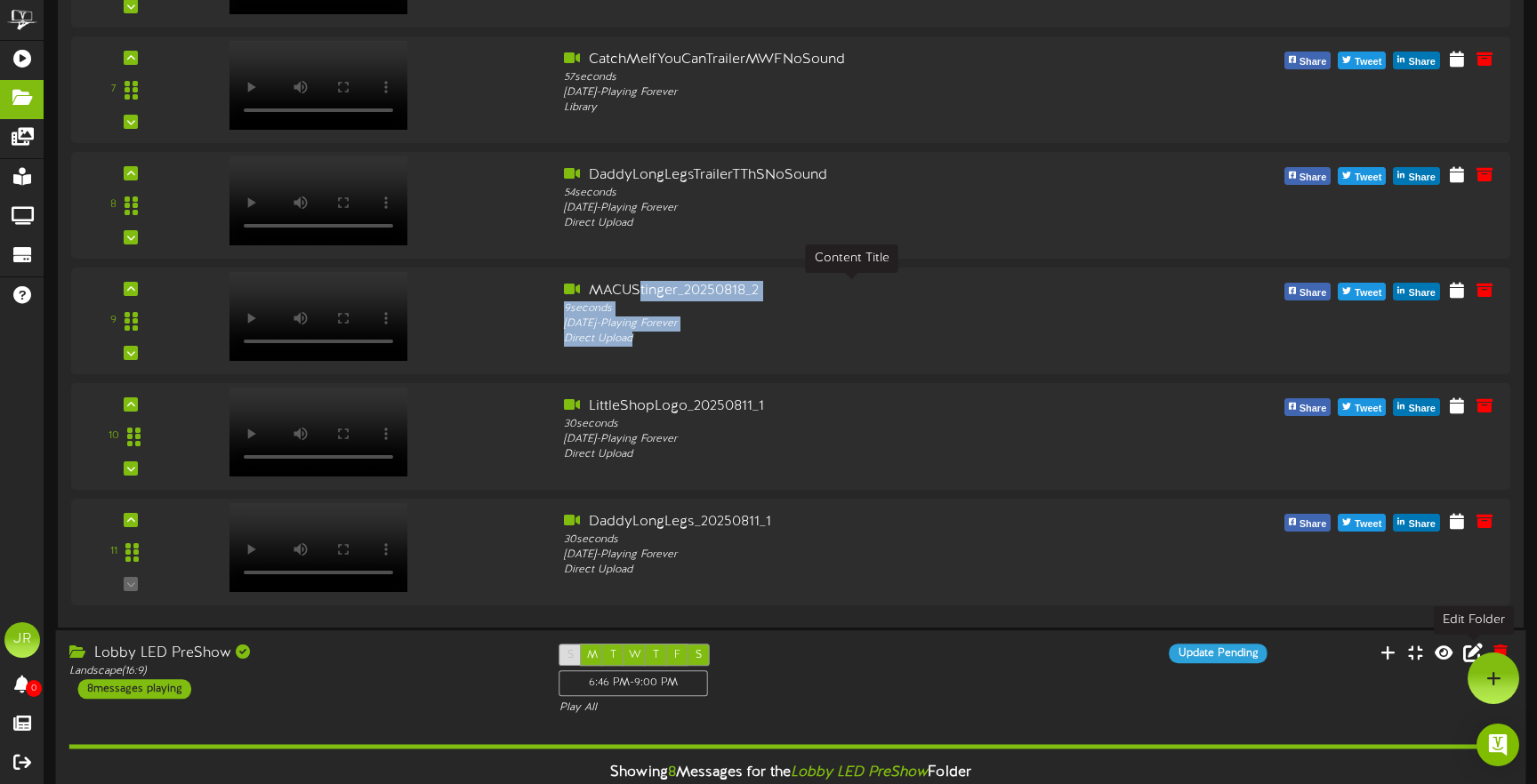
click at [1474, 650] on icon at bounding box center [1473, 653] width 20 height 20
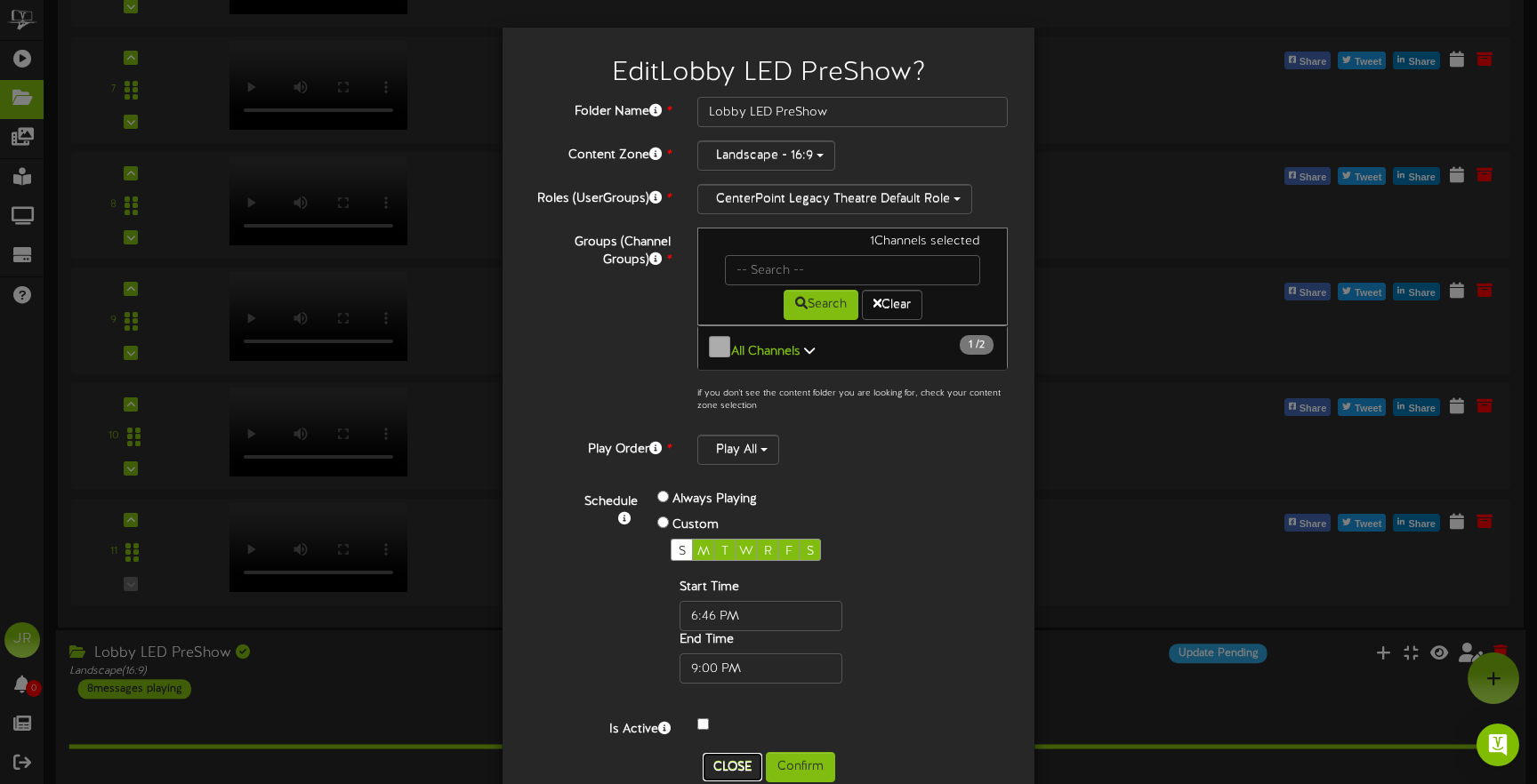
click at [732, 766] on button "Close" at bounding box center [732, 768] width 59 height 29
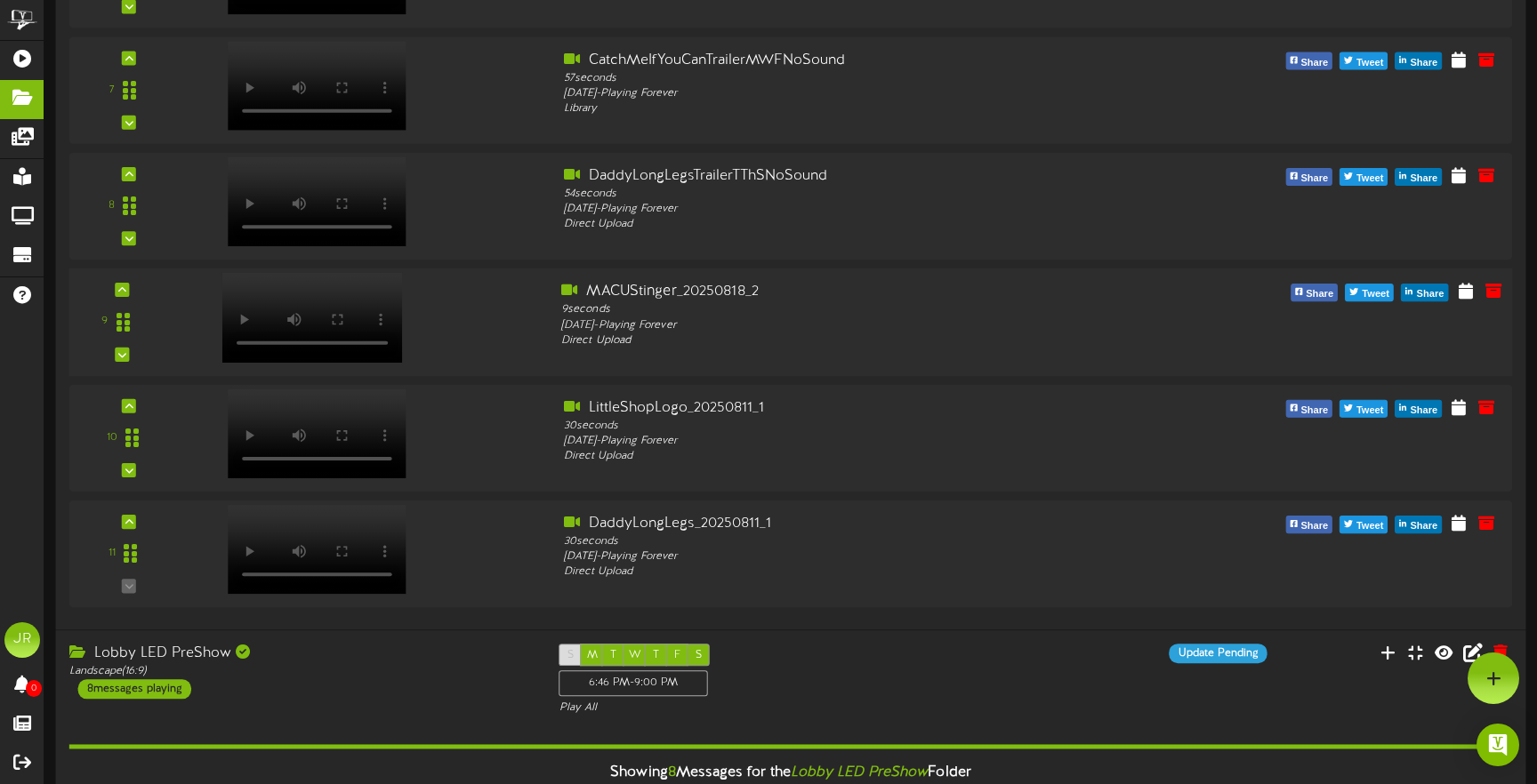
click at [514, 290] on div at bounding box center [365, 313] width 364 height 63
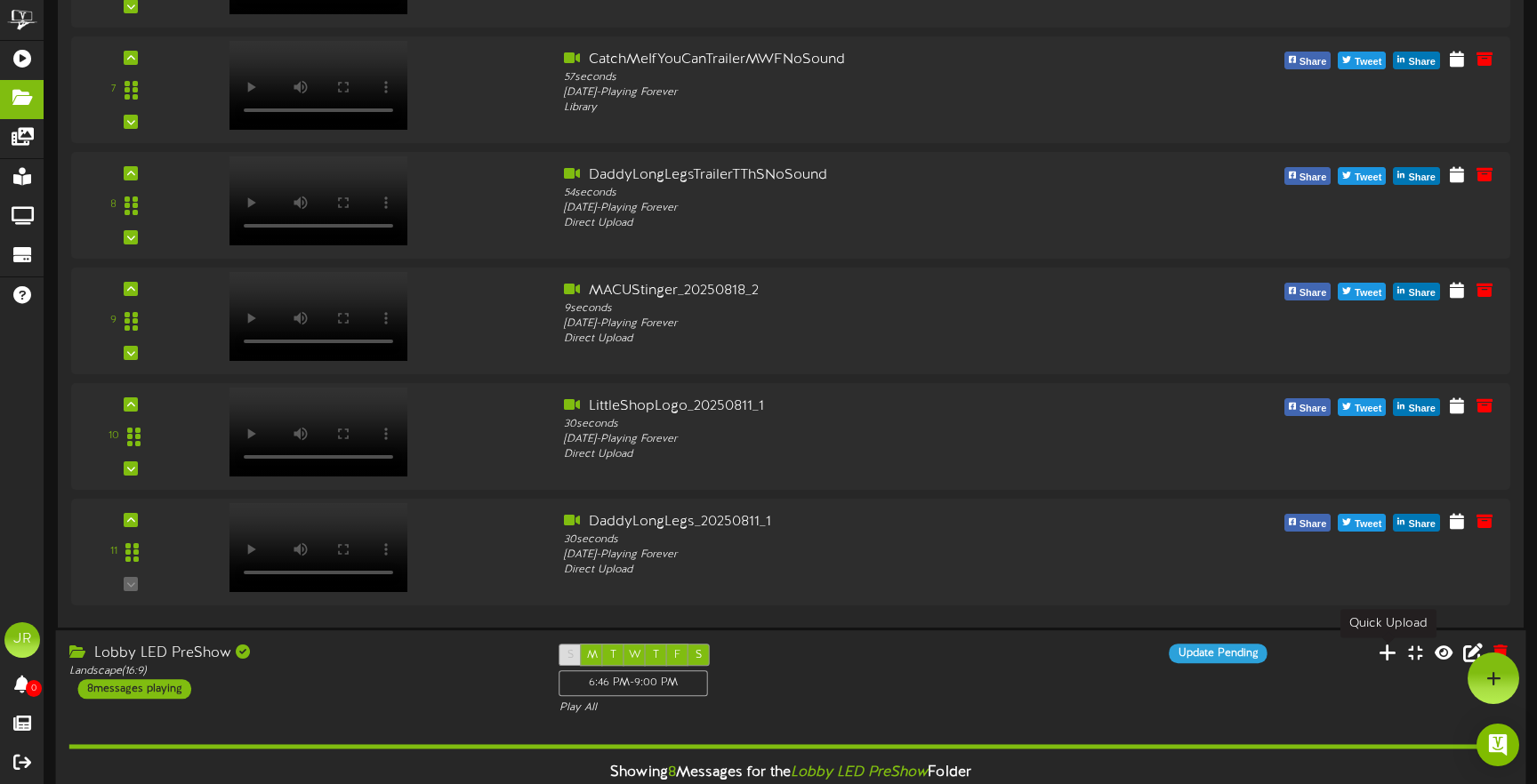
click at [1391, 655] on icon at bounding box center [1388, 653] width 18 height 20
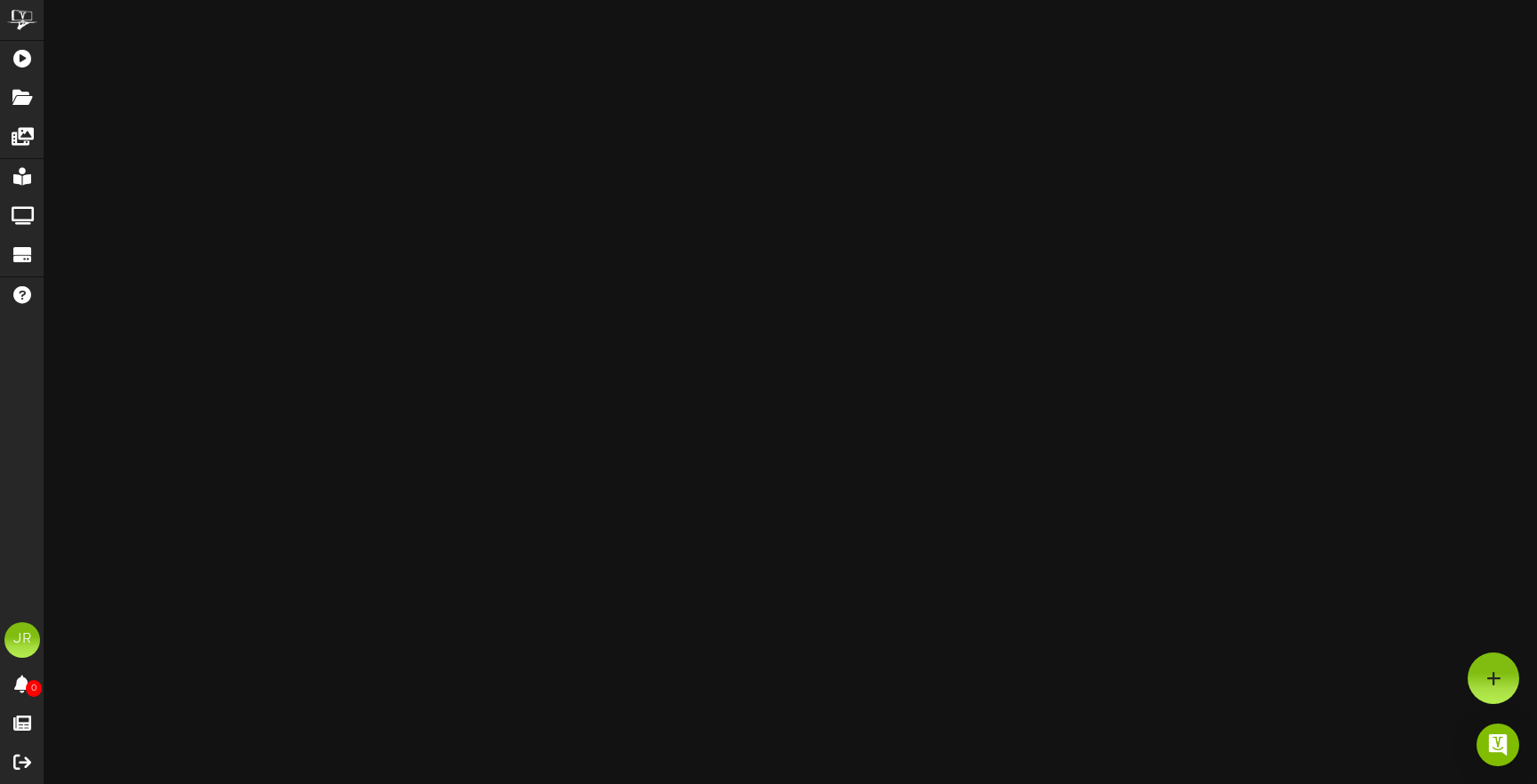
scroll to position [849, 0]
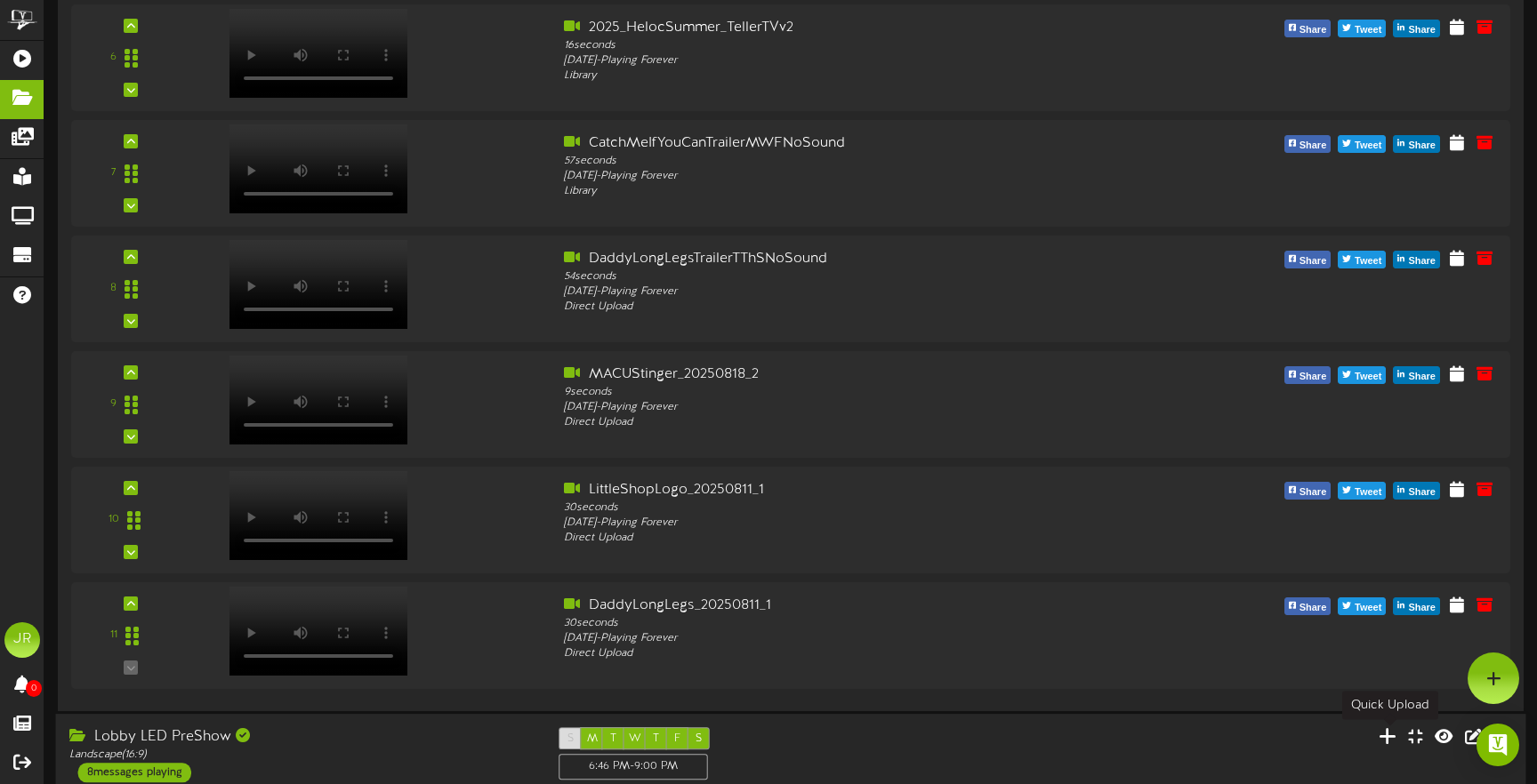
click at [1392, 734] on icon at bounding box center [1388, 736] width 18 height 20
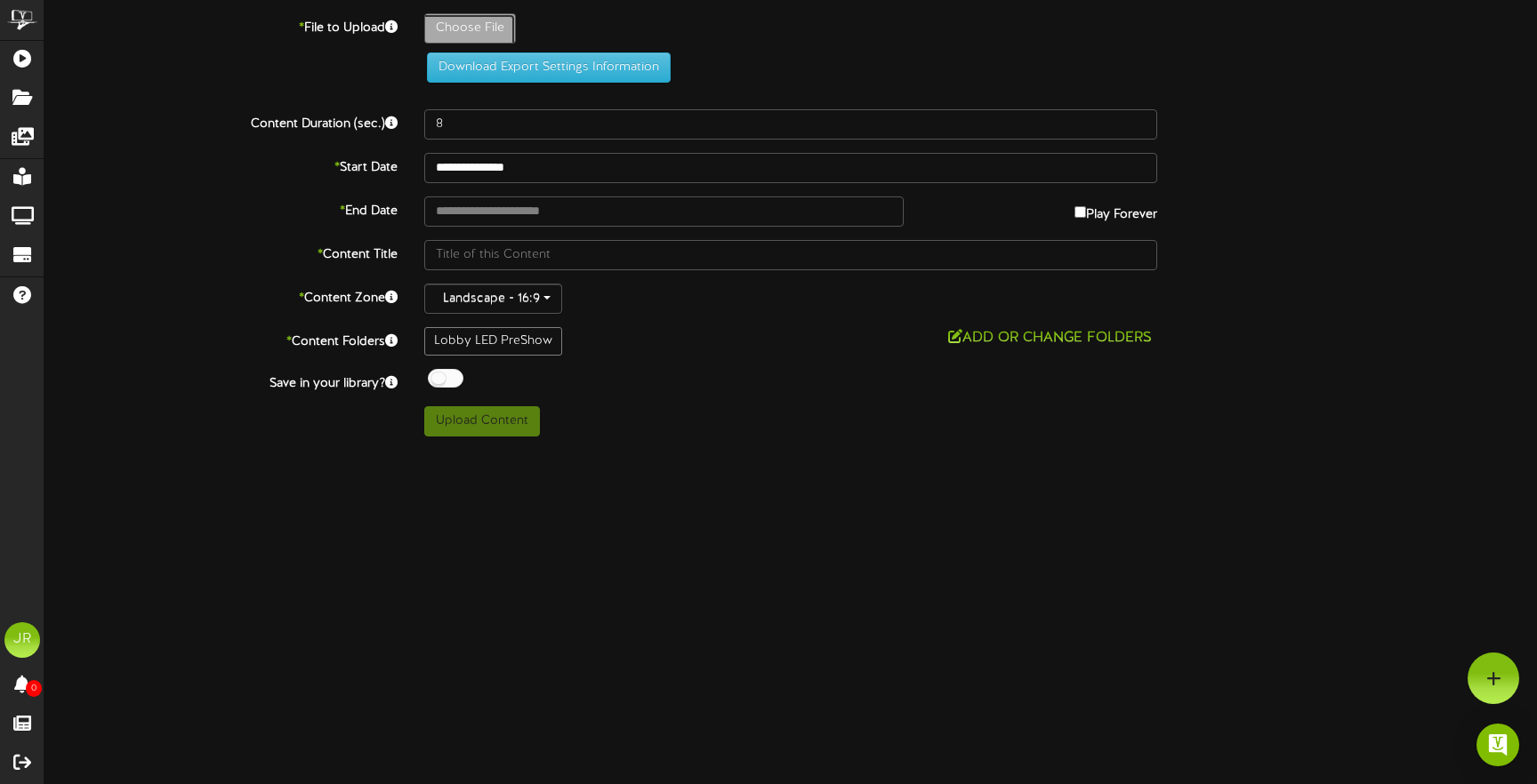
type input "**********"
type input "MACUStinger_20250818_2"
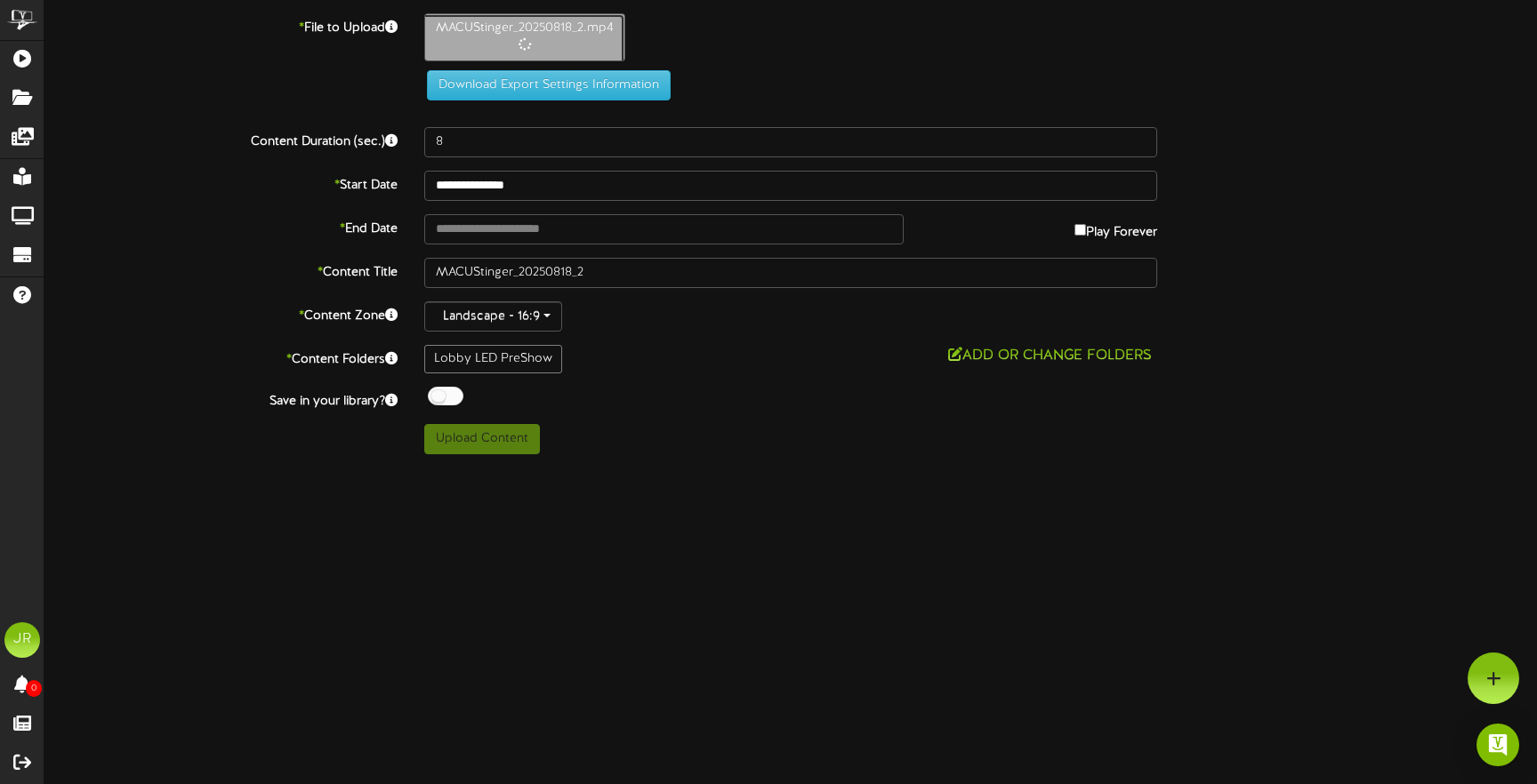
type input "9"
click at [1009, 362] on button "Add or Change Folders" at bounding box center [1050, 356] width 214 height 22
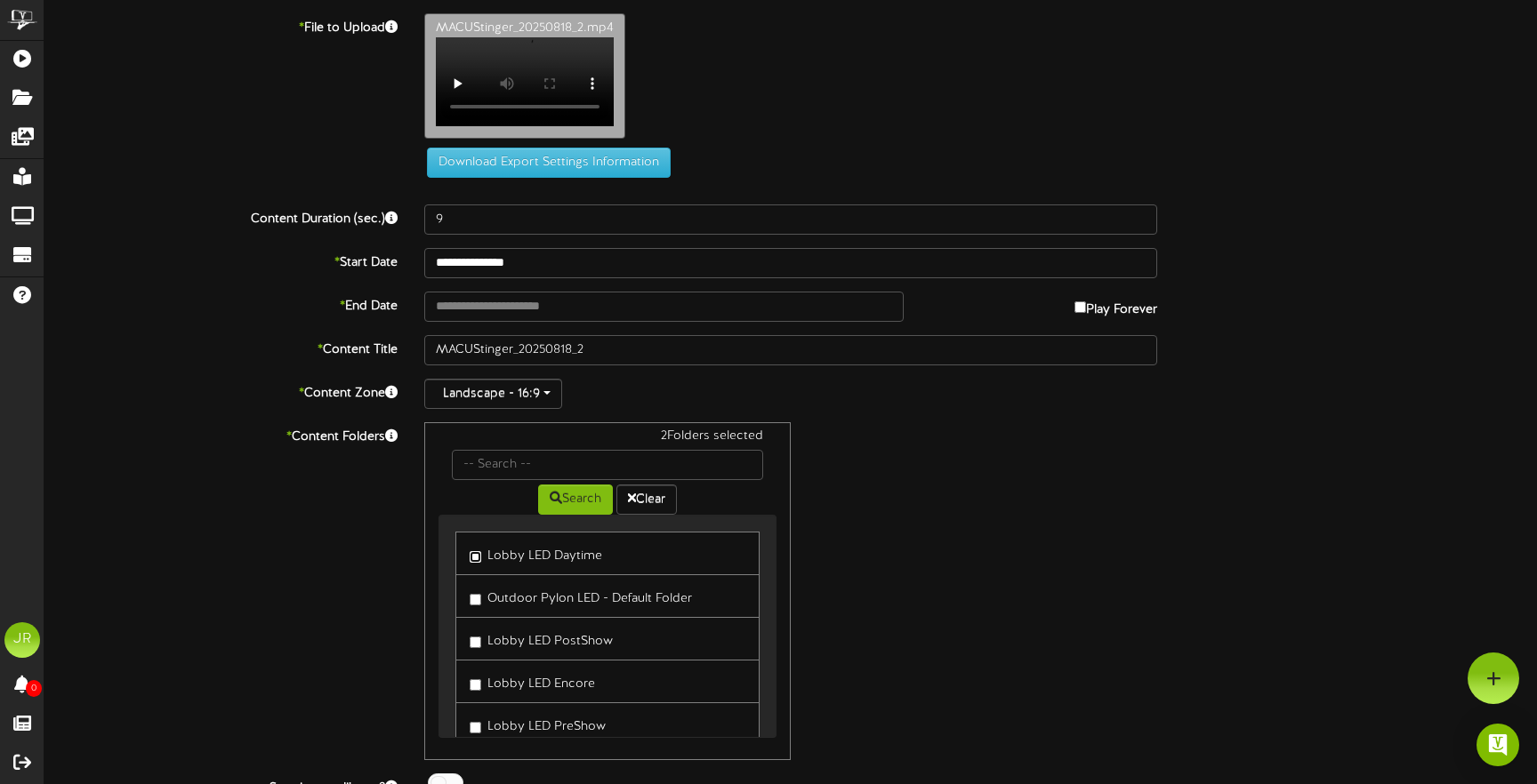
scroll to position [81, 0]
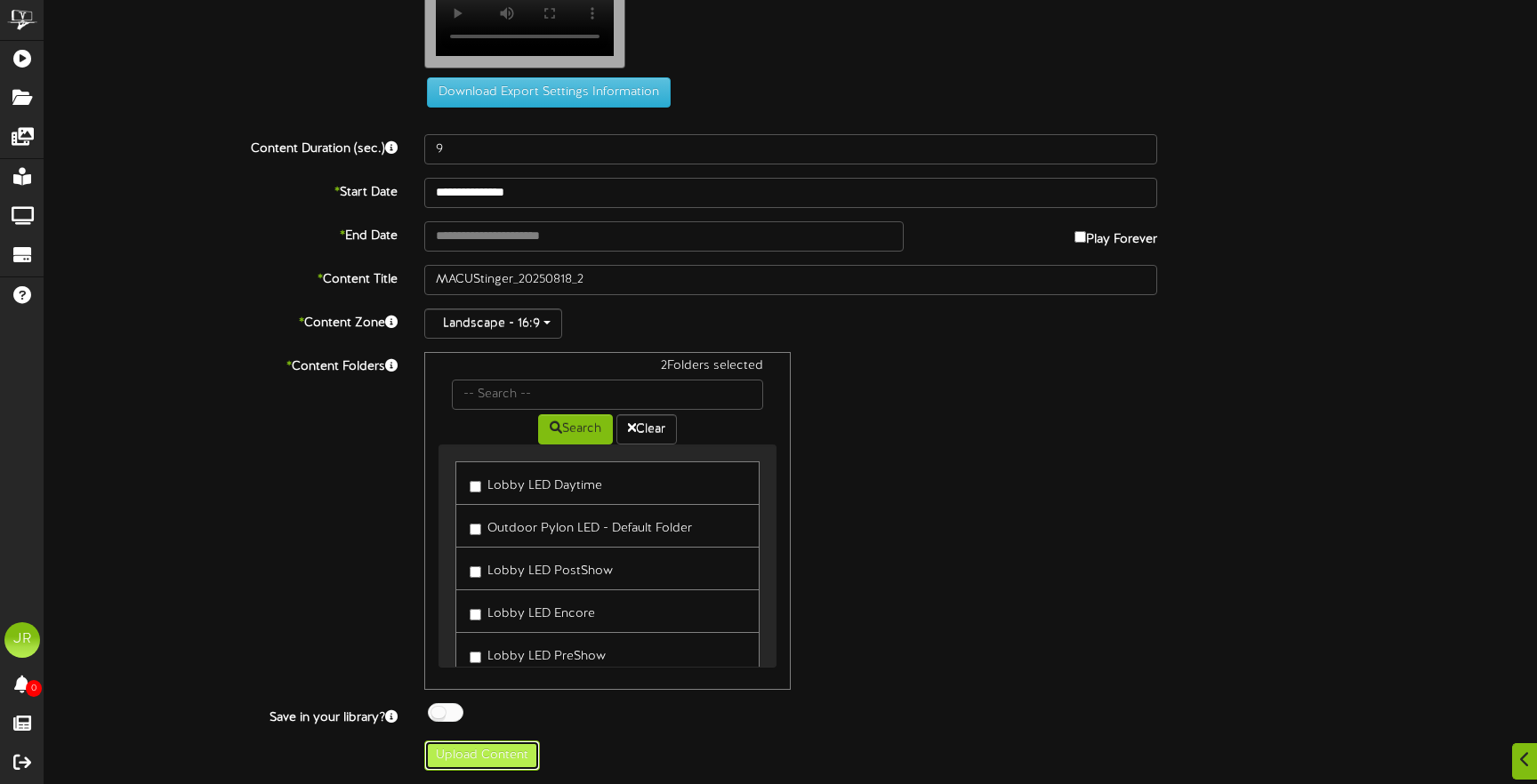
click at [468, 759] on button "Upload Content" at bounding box center [482, 756] width 116 height 31
type input "**********"
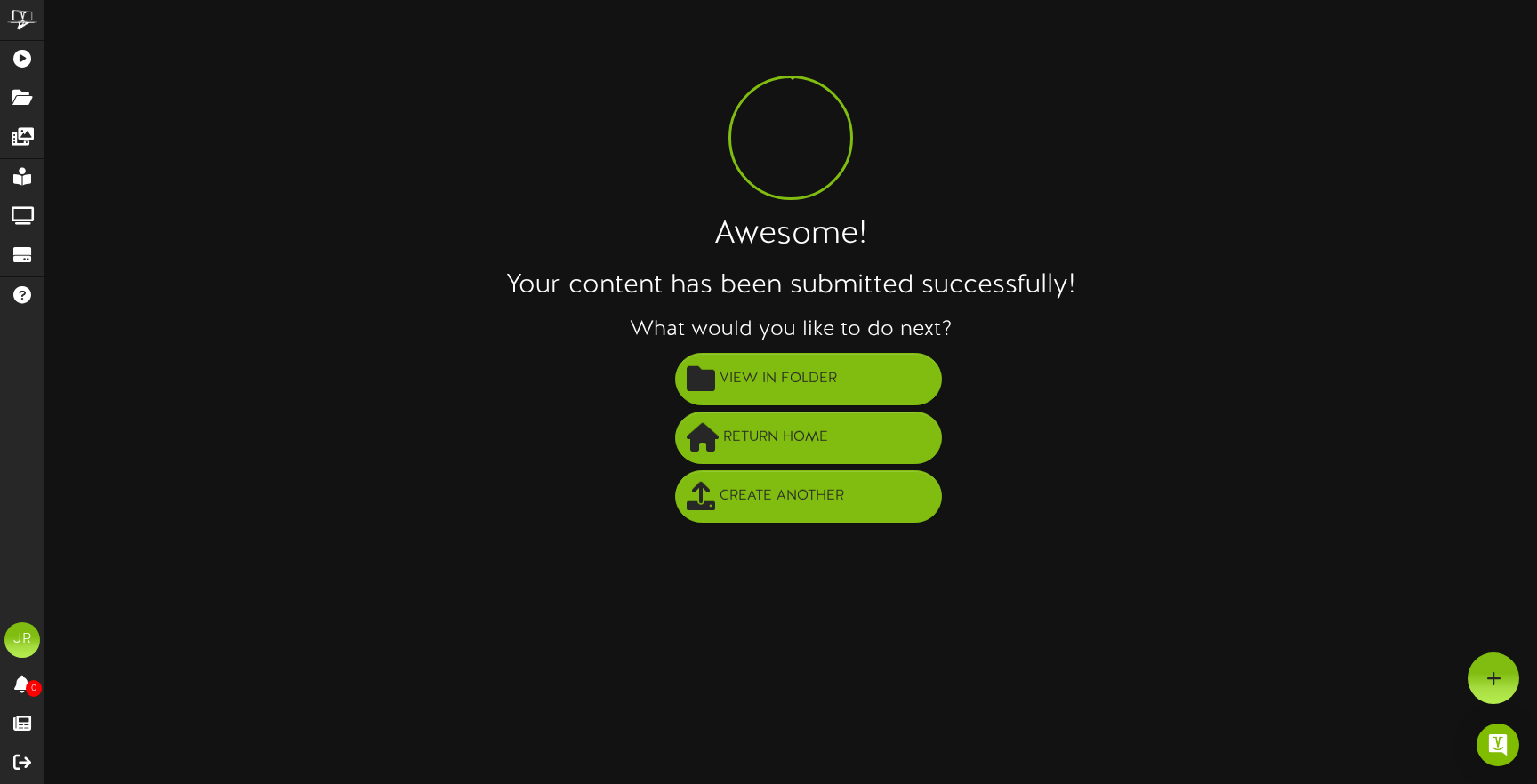
scroll to position [0, 0]
click at [859, 362] on button "View in Folder" at bounding box center [809, 379] width 267 height 52
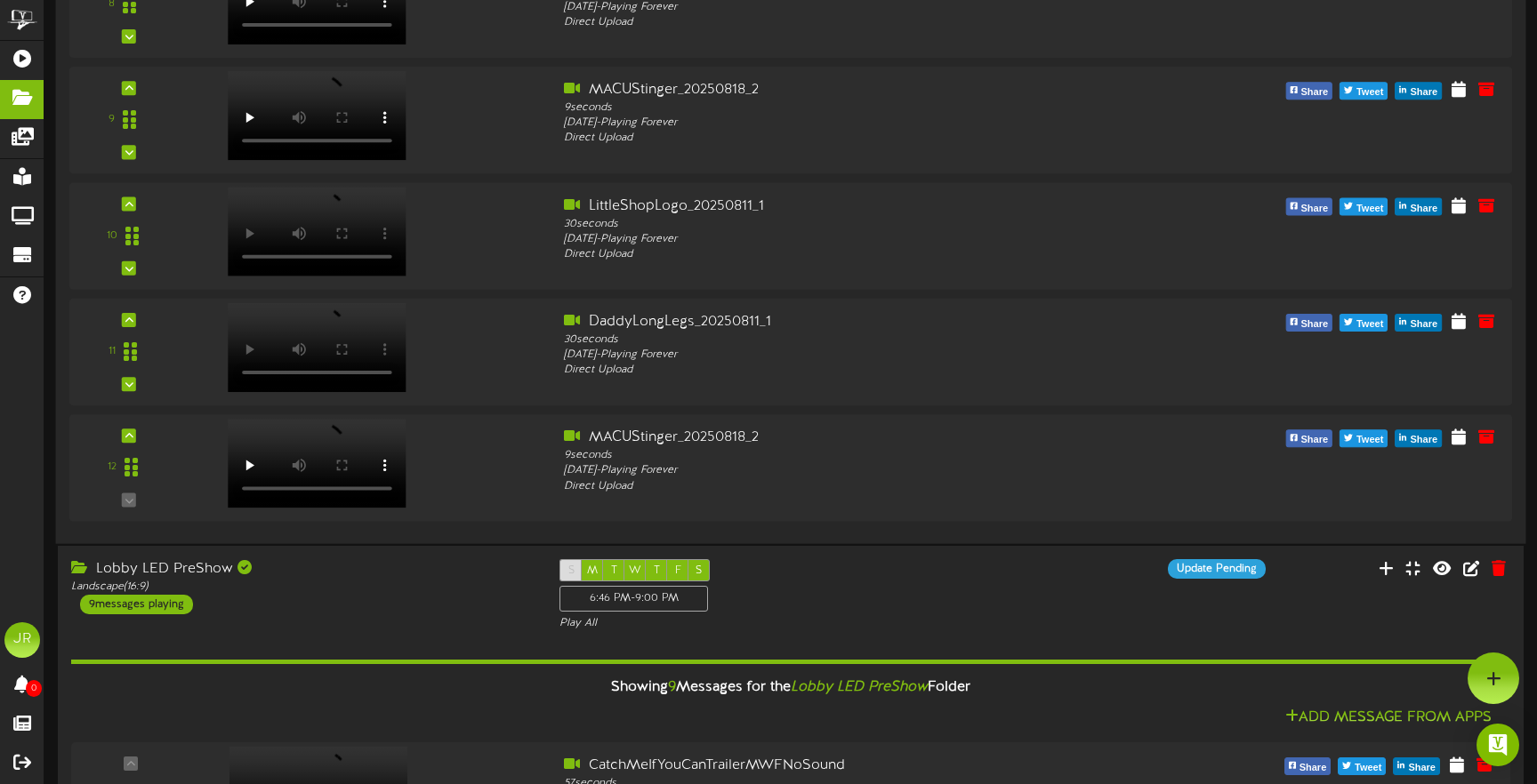
scroll to position [1134, 0]
click at [129, 440] on div "12" at bounding box center [122, 469] width 94 height 81
click at [127, 438] on div at bounding box center [123, 437] width 14 height 14
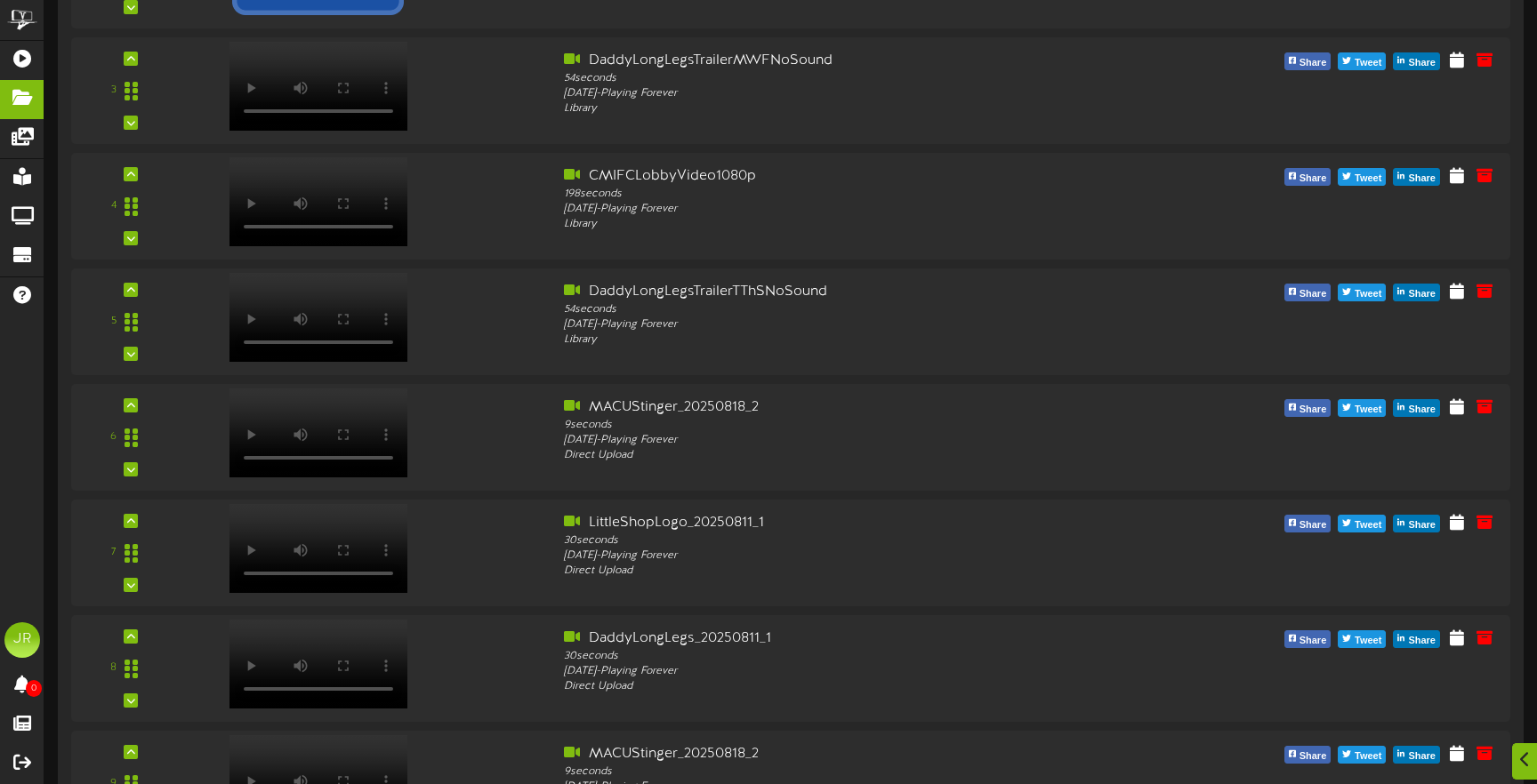
scroll to position [2217, 0]
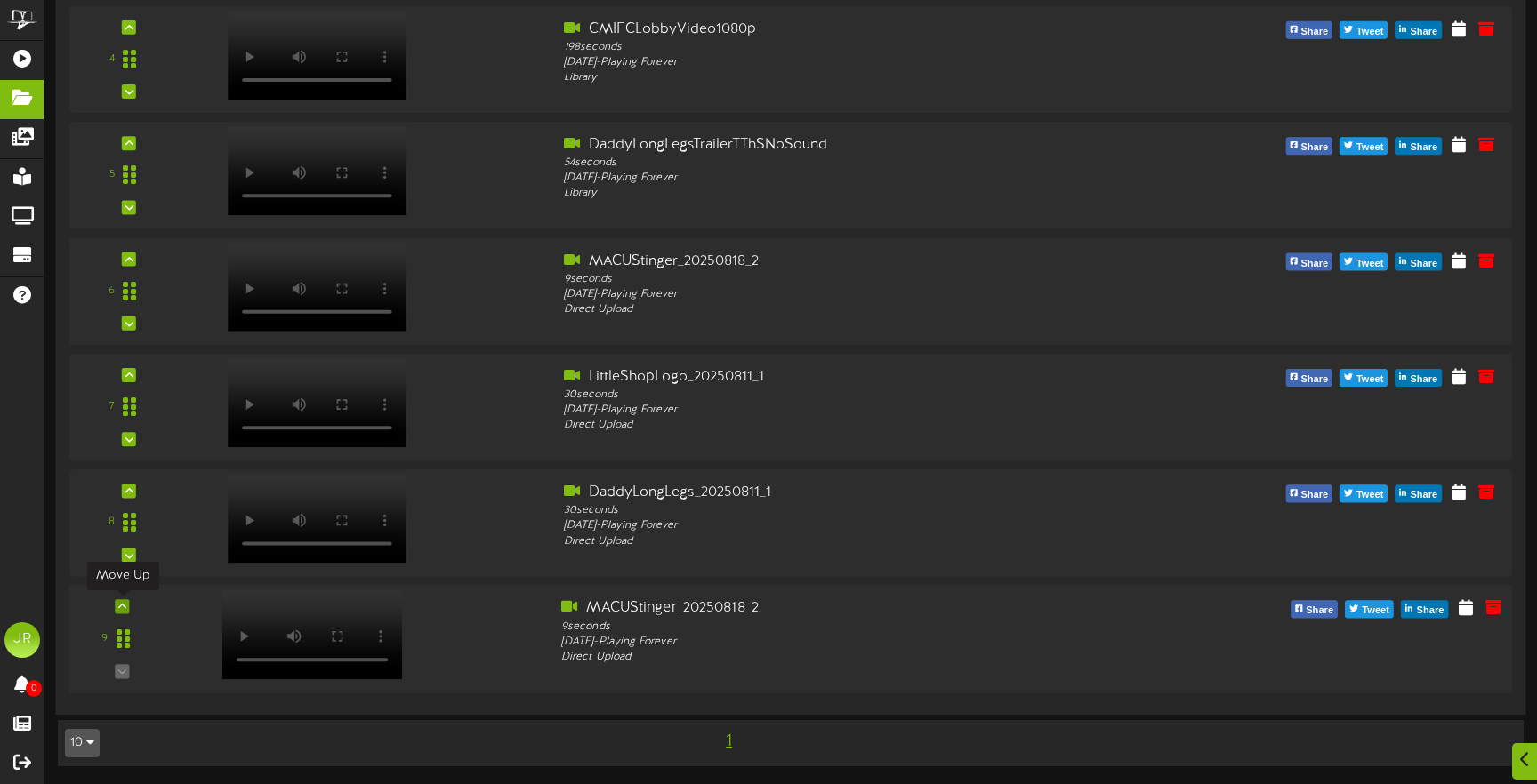
click at [121, 605] on icon at bounding box center [122, 606] width 8 height 9
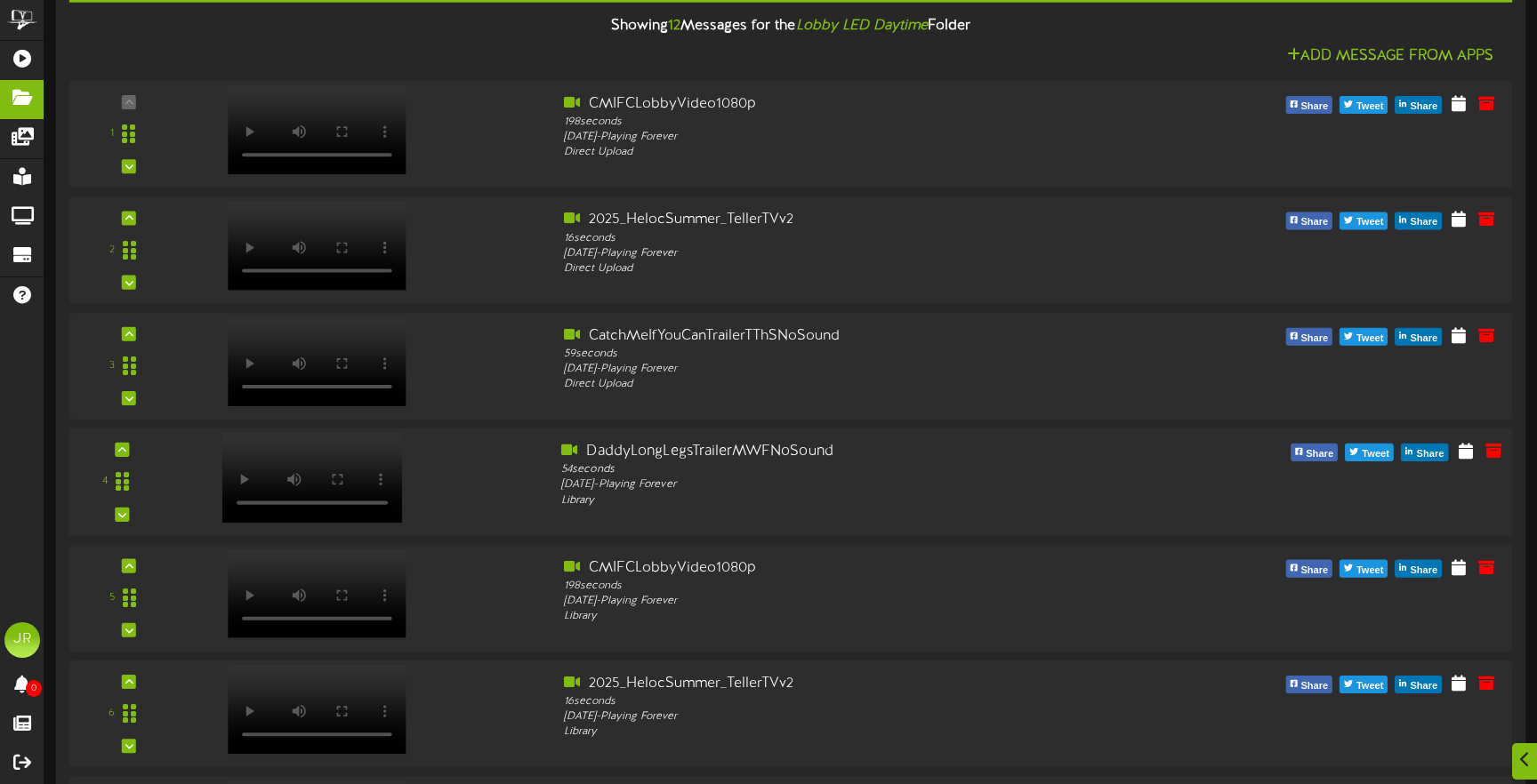
scroll to position [199, 0]
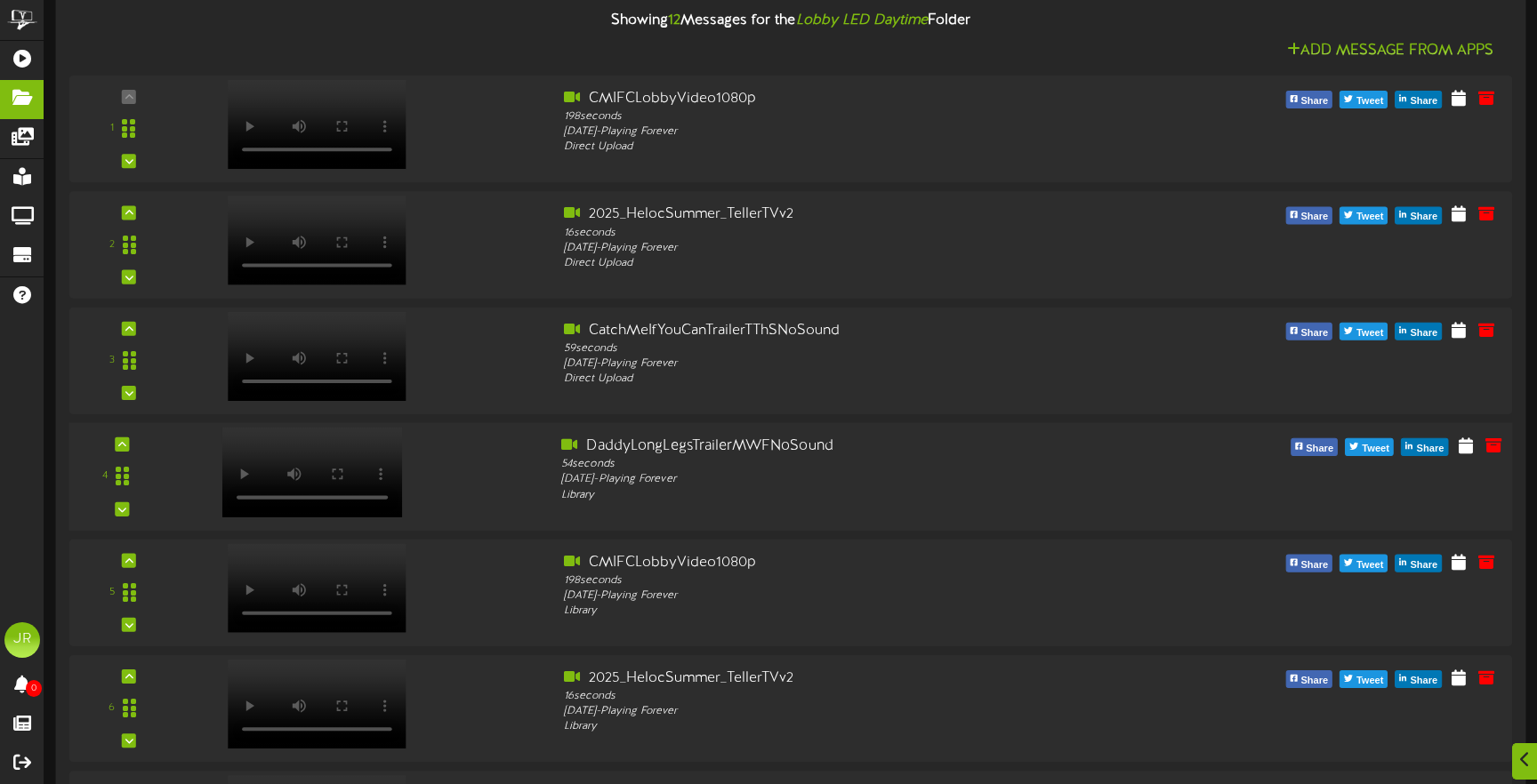
click at [470, 485] on div at bounding box center [365, 468] width 364 height 63
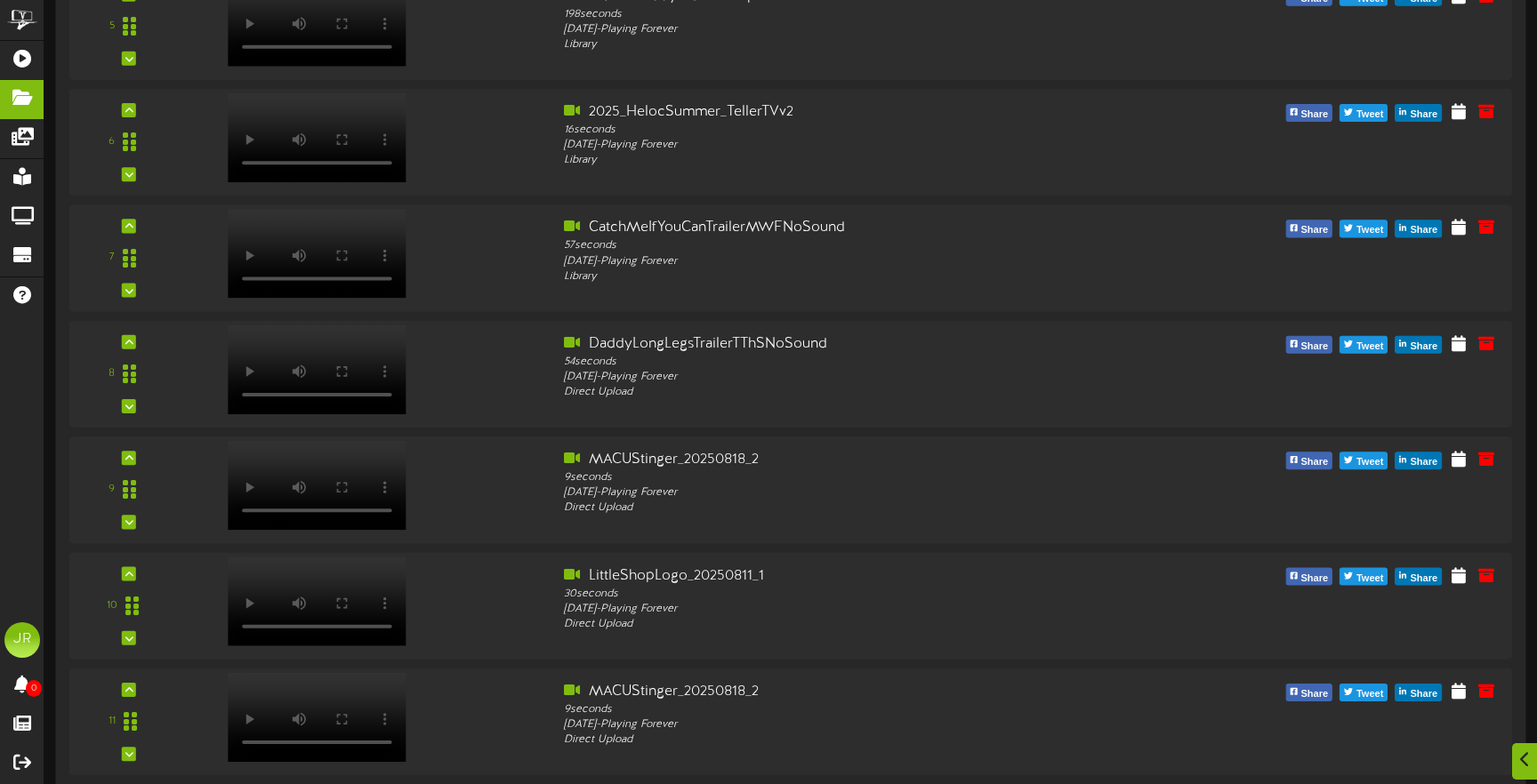
scroll to position [804, 0]
